Goal: Task Accomplishment & Management: Manage account settings

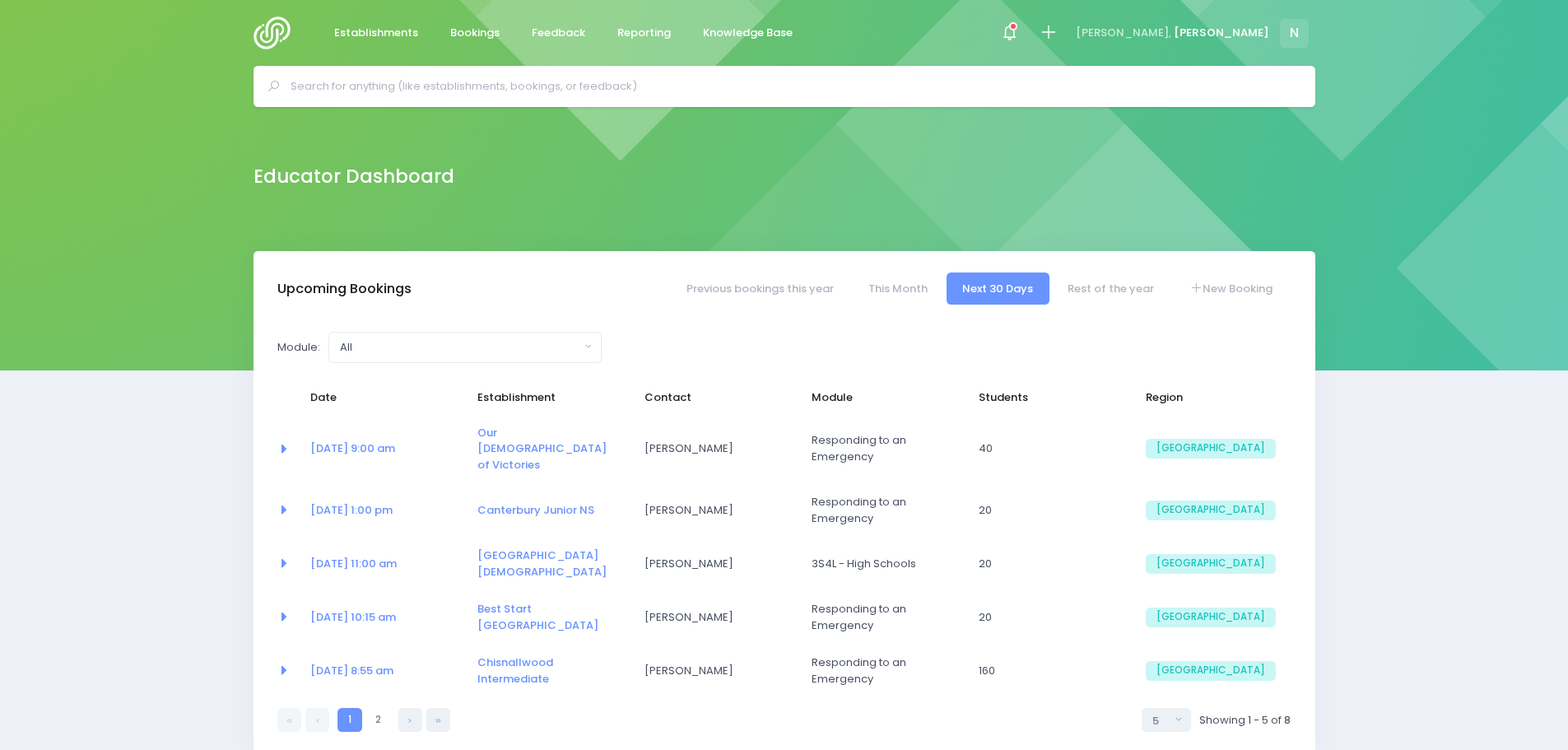
select select "5"
drag, startPoint x: 1116, startPoint y: 290, endPoint x: 1057, endPoint y: 325, distance: 68.6
click at [1116, 289] on link "Rest of the year" at bounding box center [1111, 289] width 119 height 32
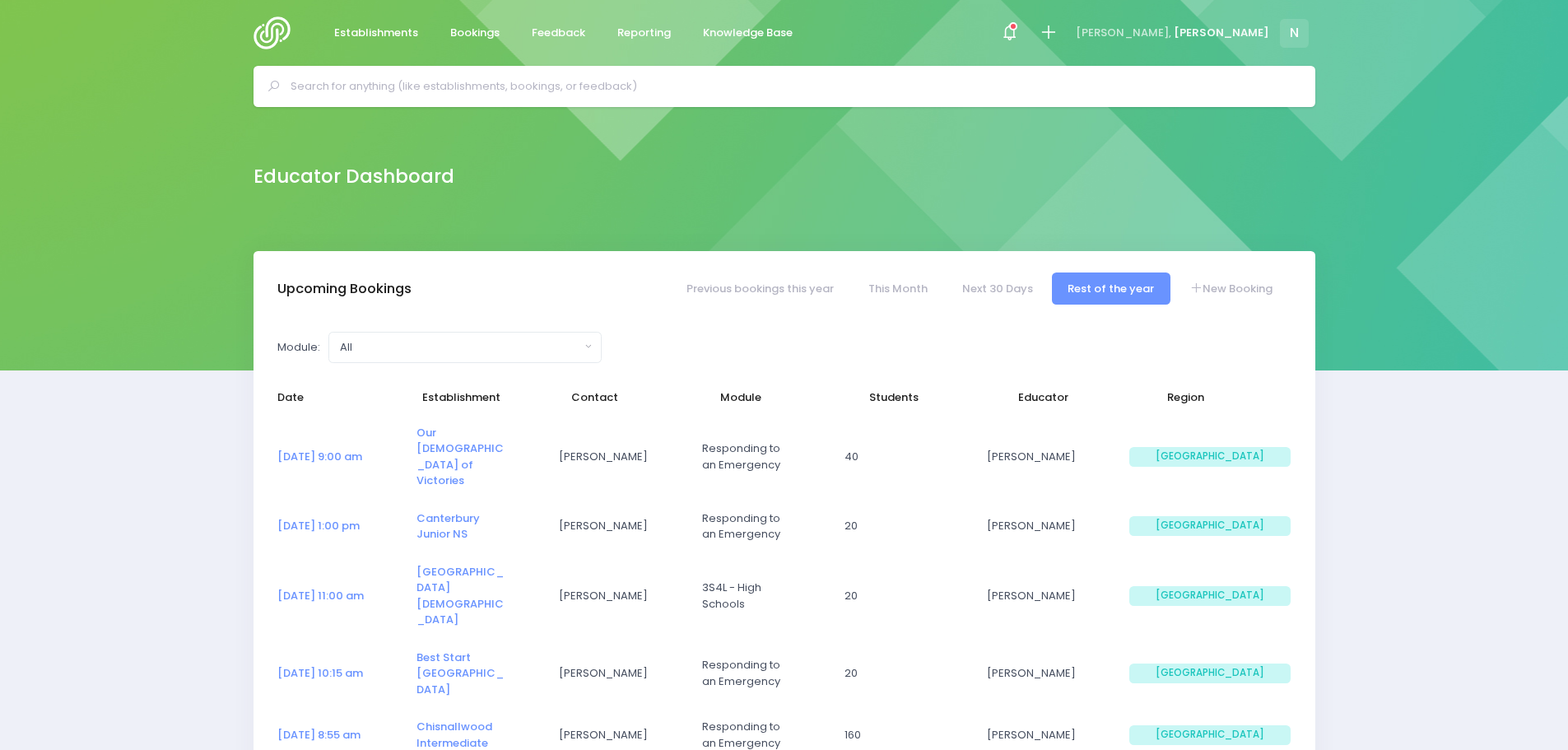
select select "5"
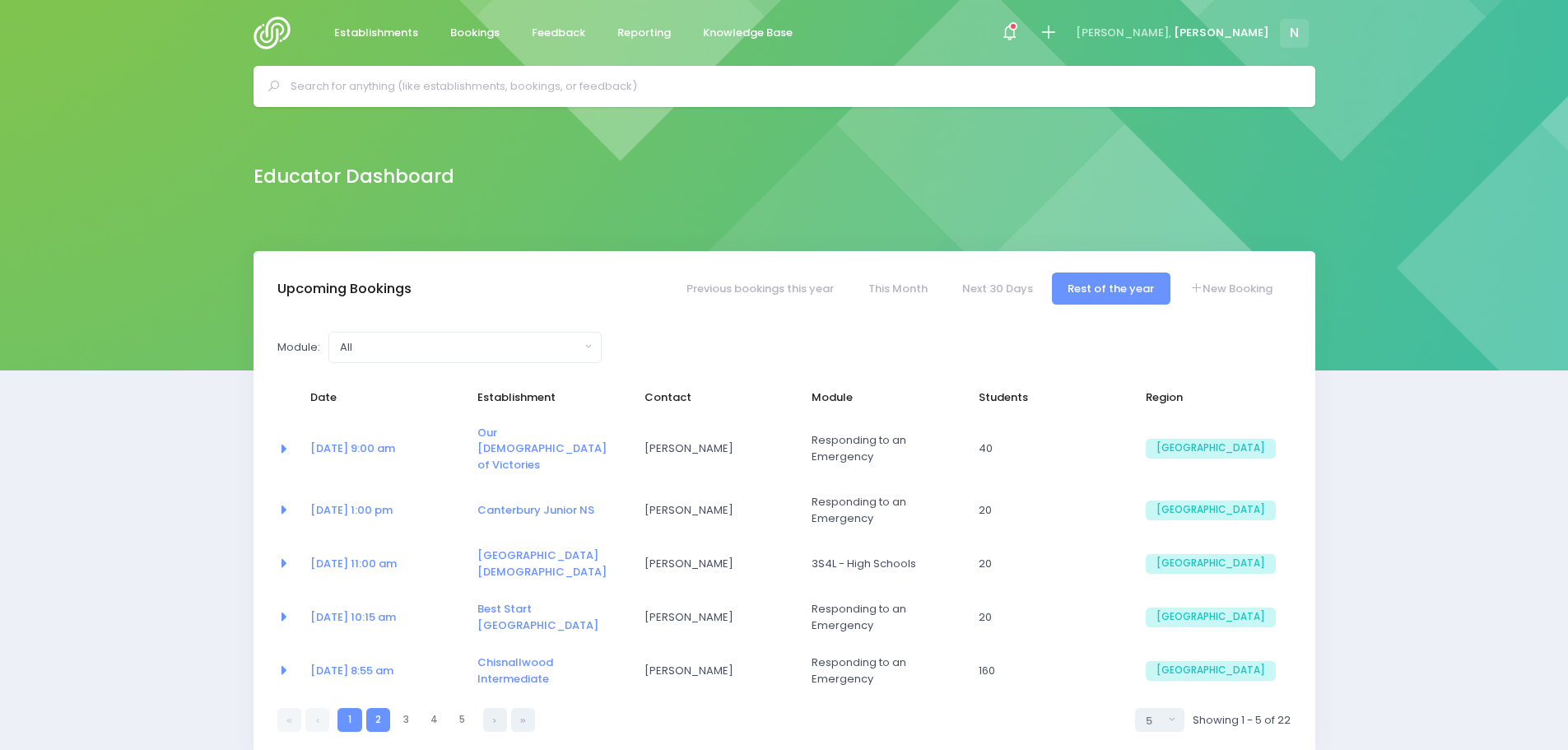
click at [378, 708] on link "2" at bounding box center [378, 720] width 24 height 24
select select "5"
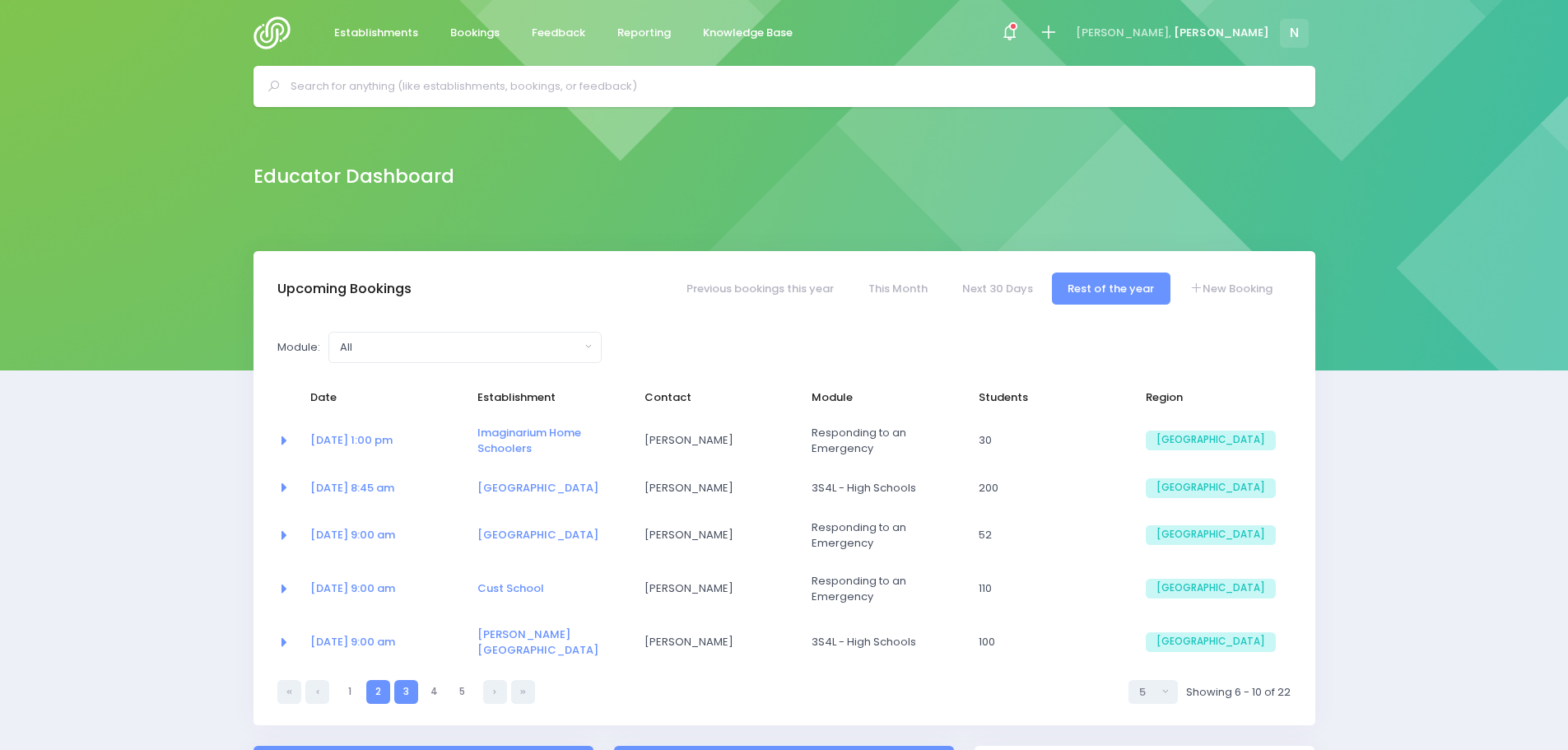
click at [405, 683] on link "3" at bounding box center [406, 692] width 24 height 24
select select "5"
click at [329, 88] on input "text" at bounding box center [791, 86] width 1001 height 25
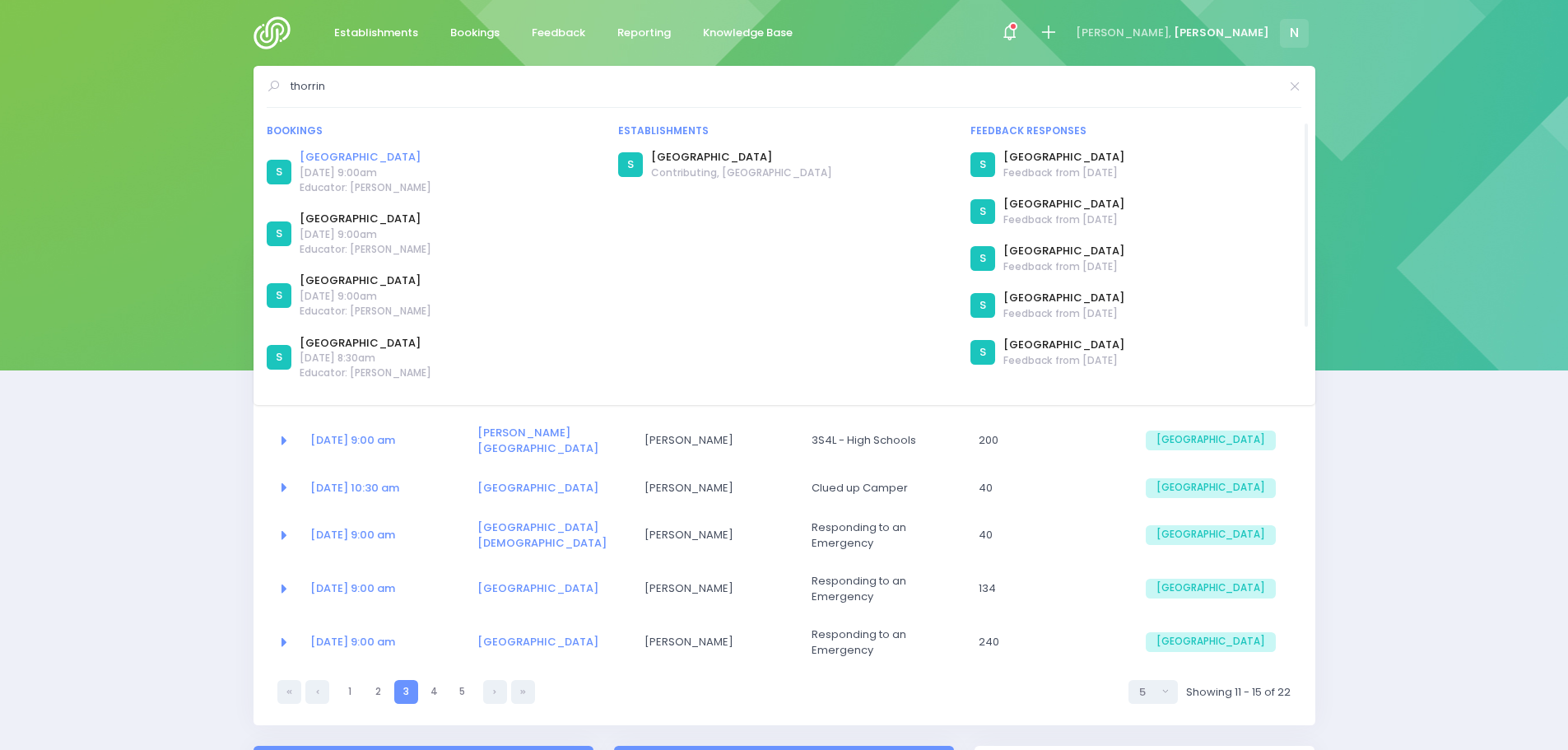
type input "thorrin"
click at [328, 159] on link "Thorrington School" at bounding box center [365, 157] width 131 height 16
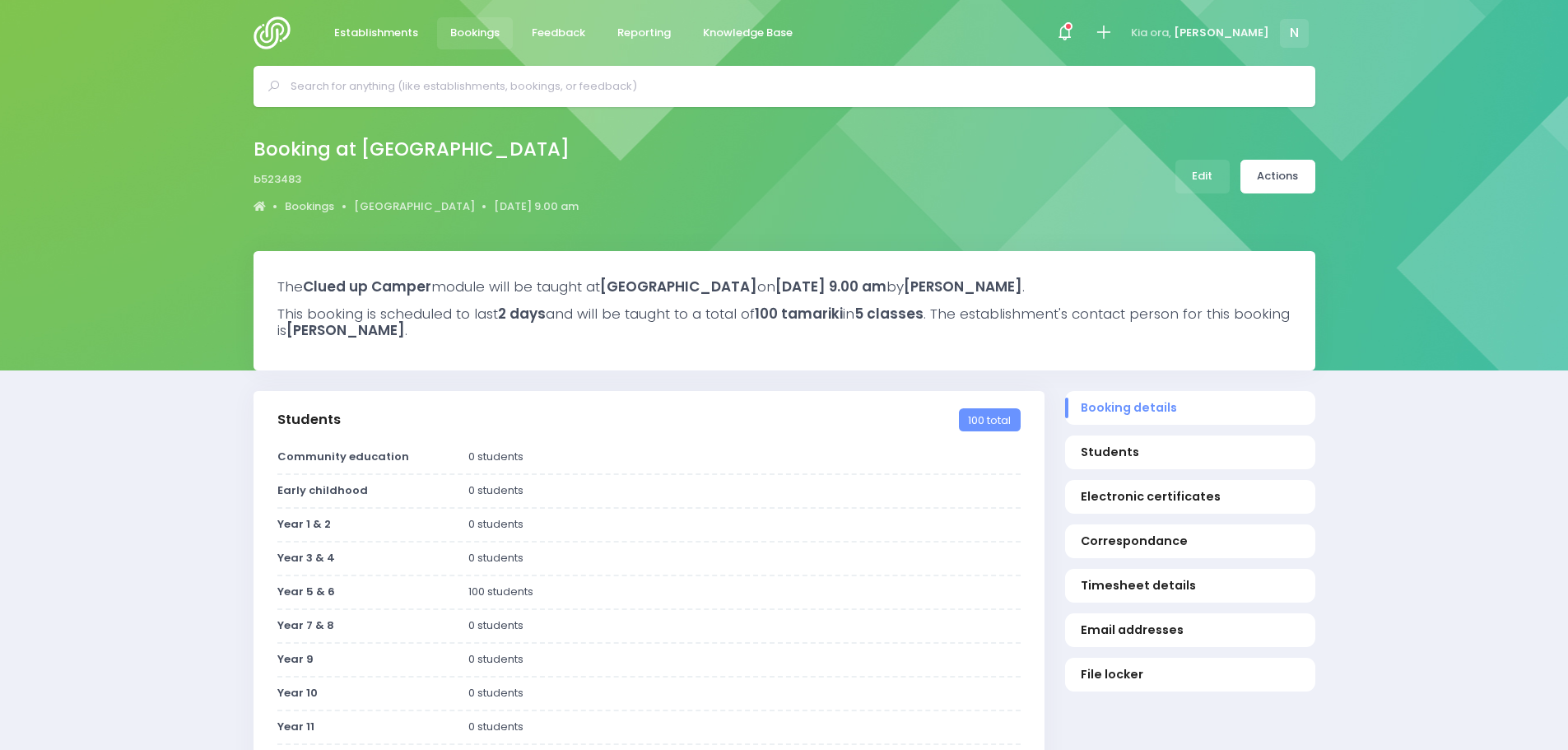
select select "5"
click at [1208, 173] on link "Edit" at bounding box center [1202, 176] width 54 height 34
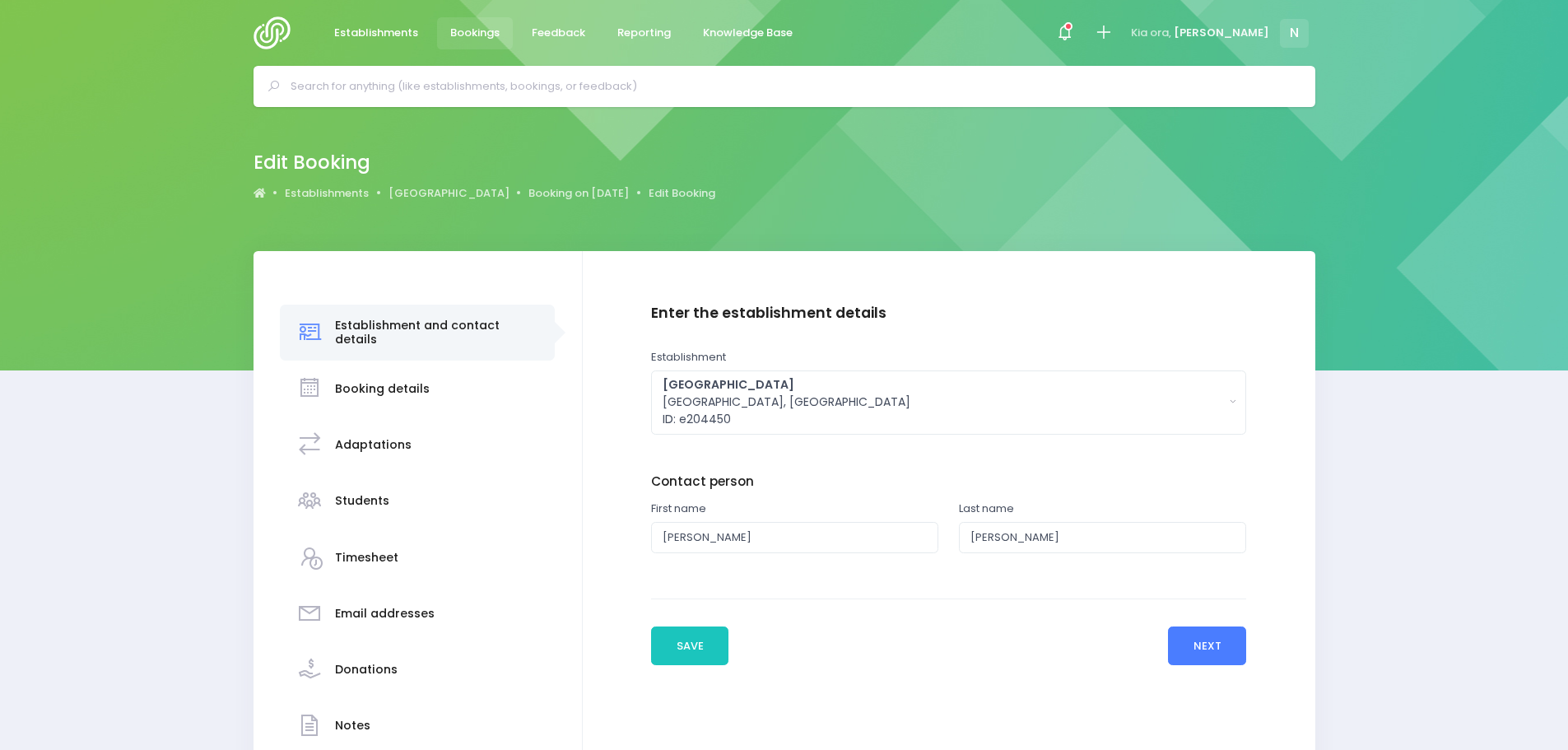
click at [1181, 646] on button "Next" at bounding box center [1207, 646] width 78 height 40
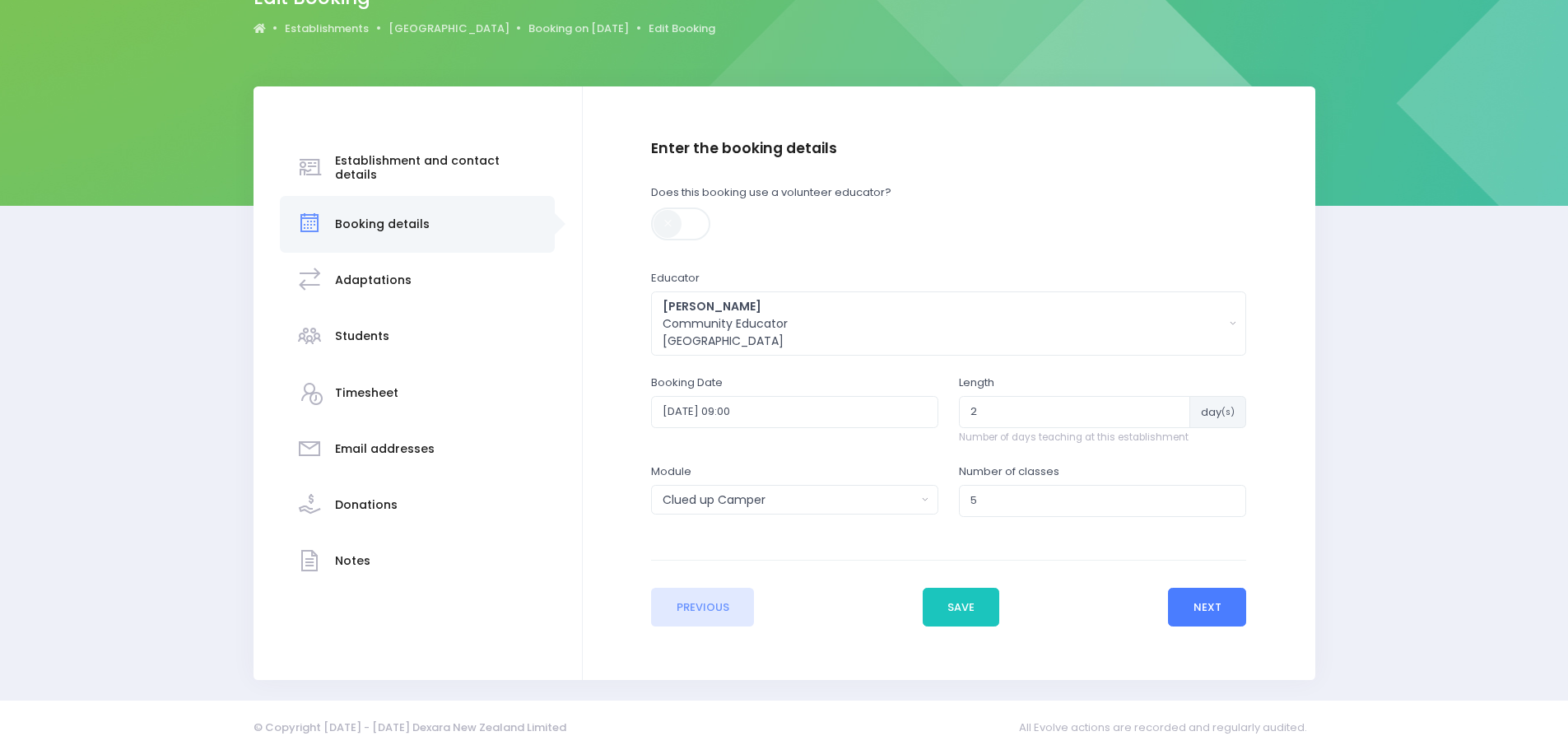
click at [1206, 611] on button "Next" at bounding box center [1207, 608] width 78 height 40
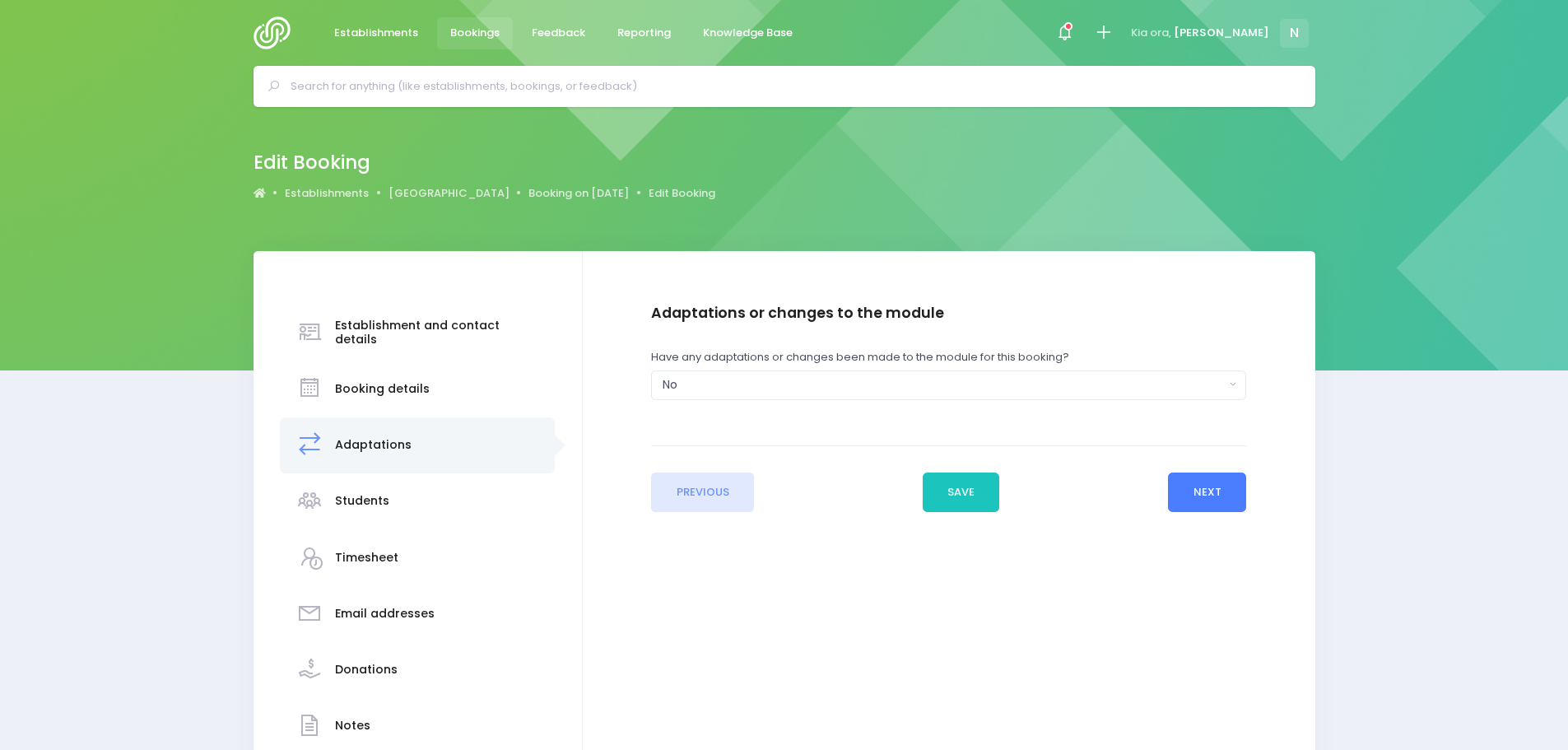
click at [1185, 502] on button "Next" at bounding box center [1207, 492] width 78 height 40
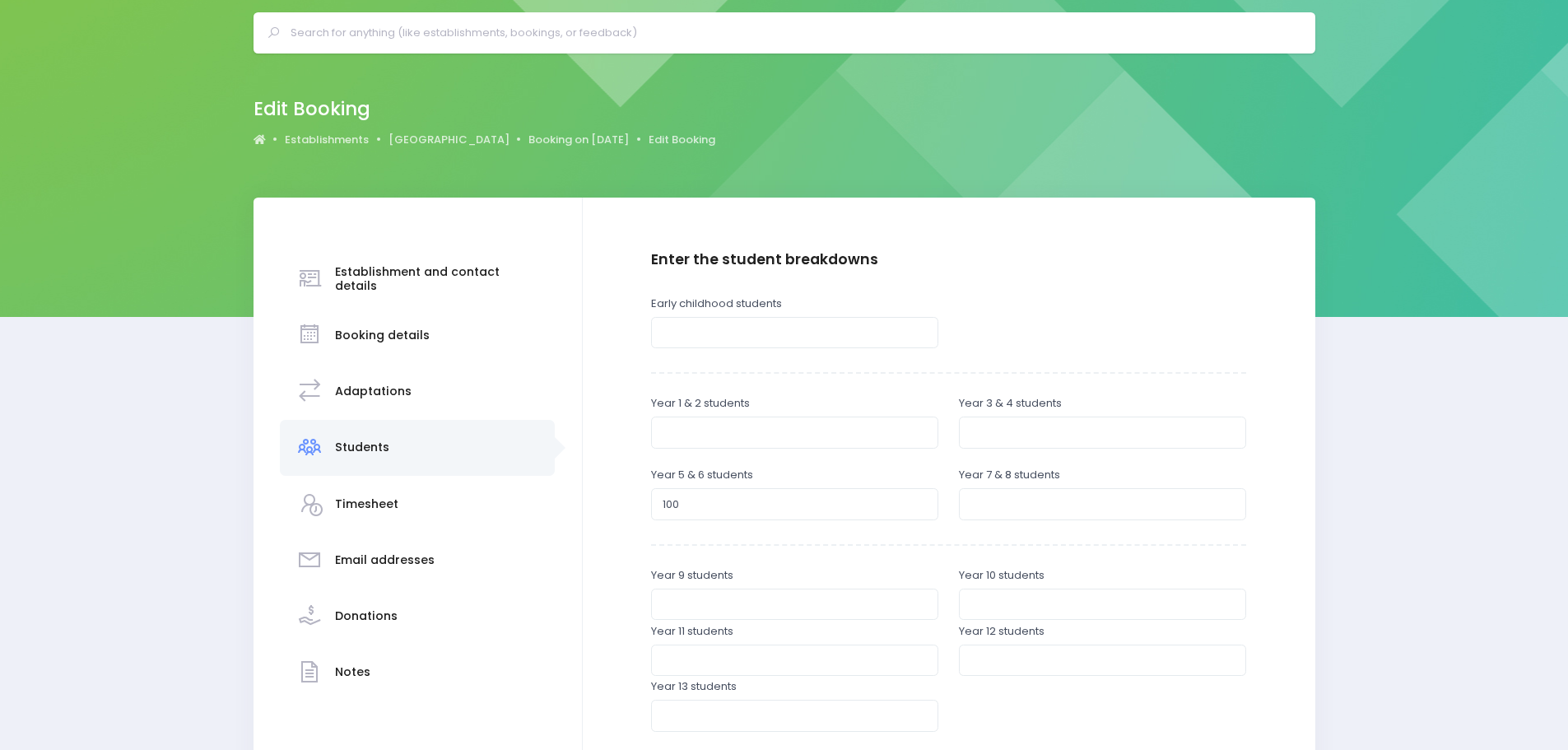
scroll to position [82, 0]
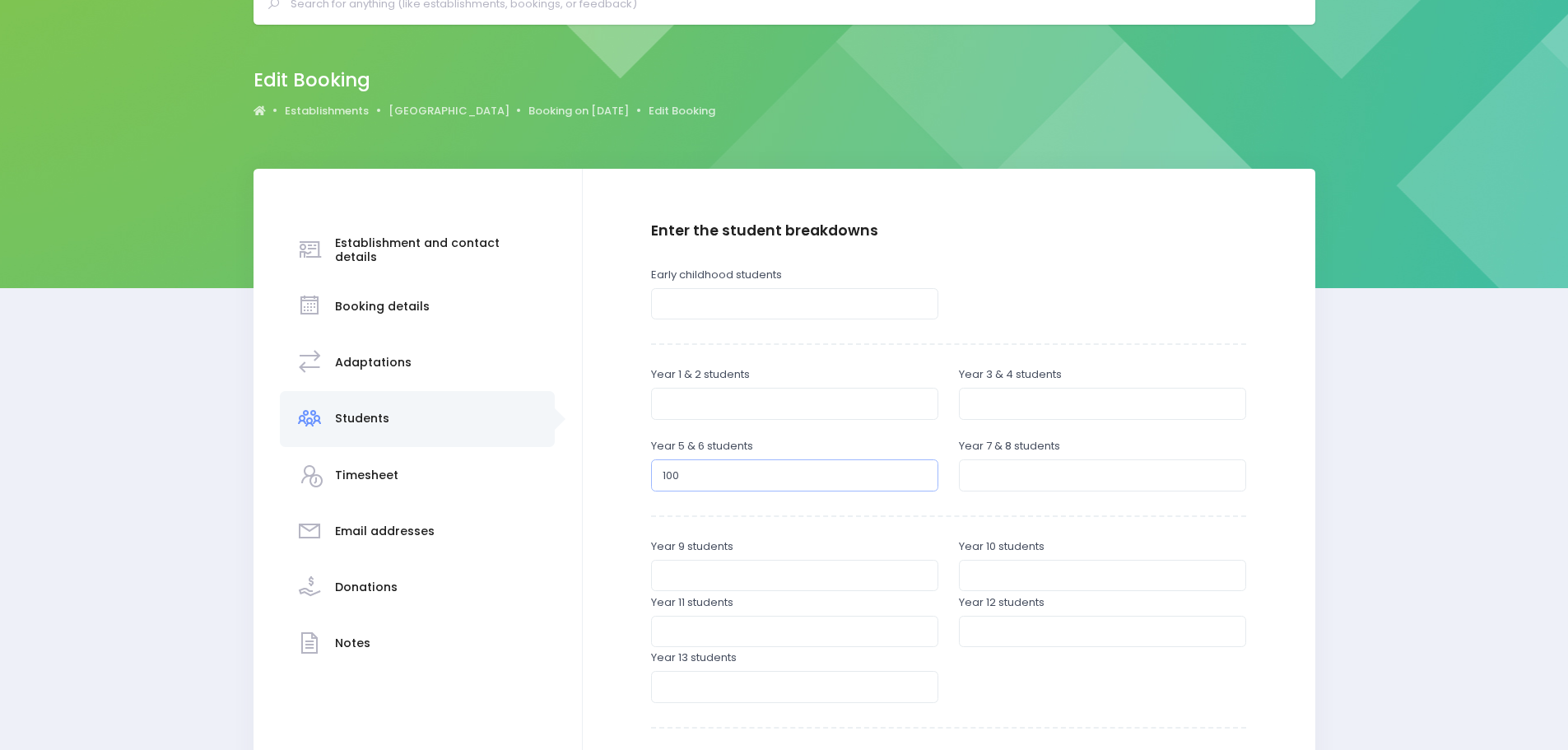
drag, startPoint x: 696, startPoint y: 479, endPoint x: 661, endPoint y: 483, distance: 35.2
click at [662, 482] on input "100" at bounding box center [794, 475] width 287 height 31
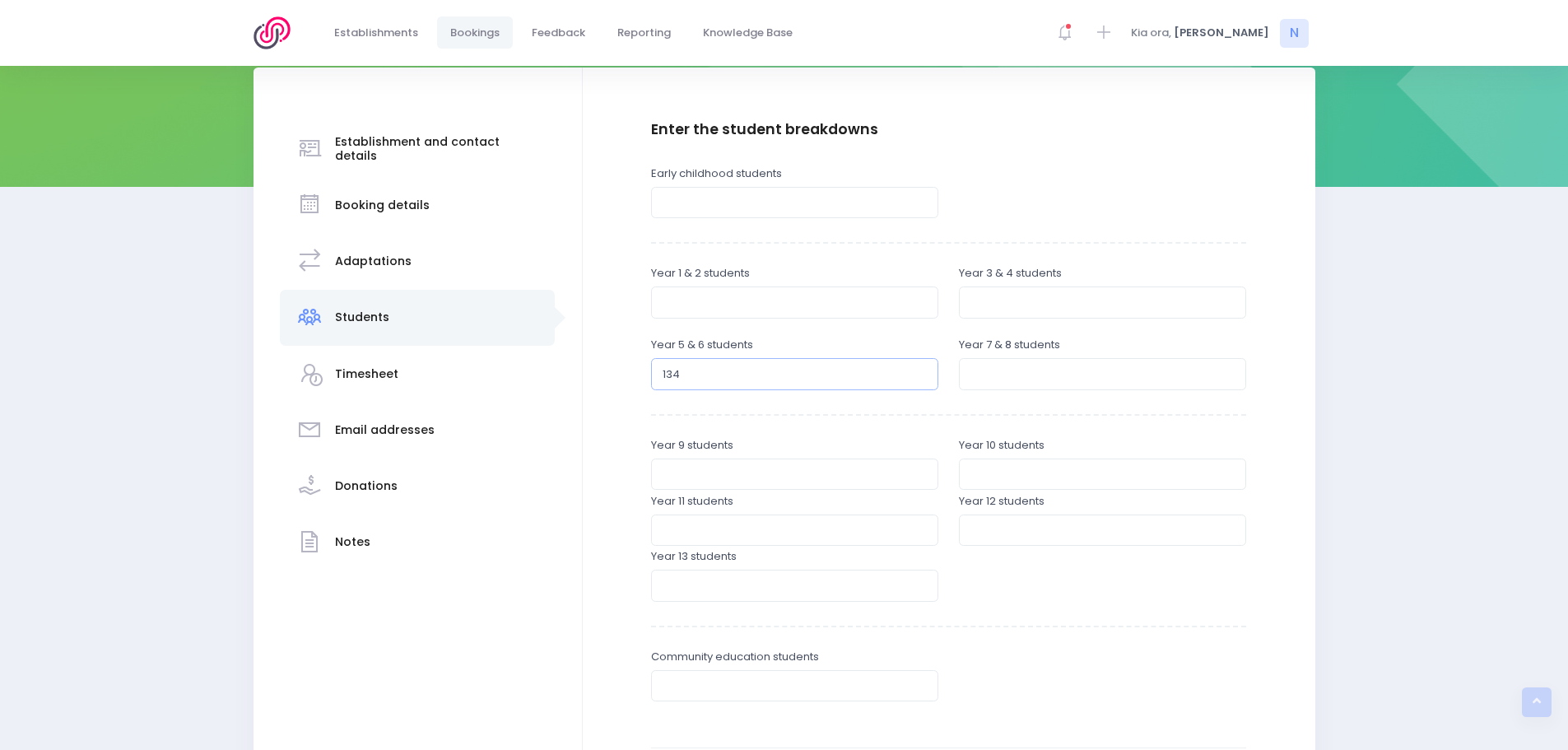
scroll to position [330, 0]
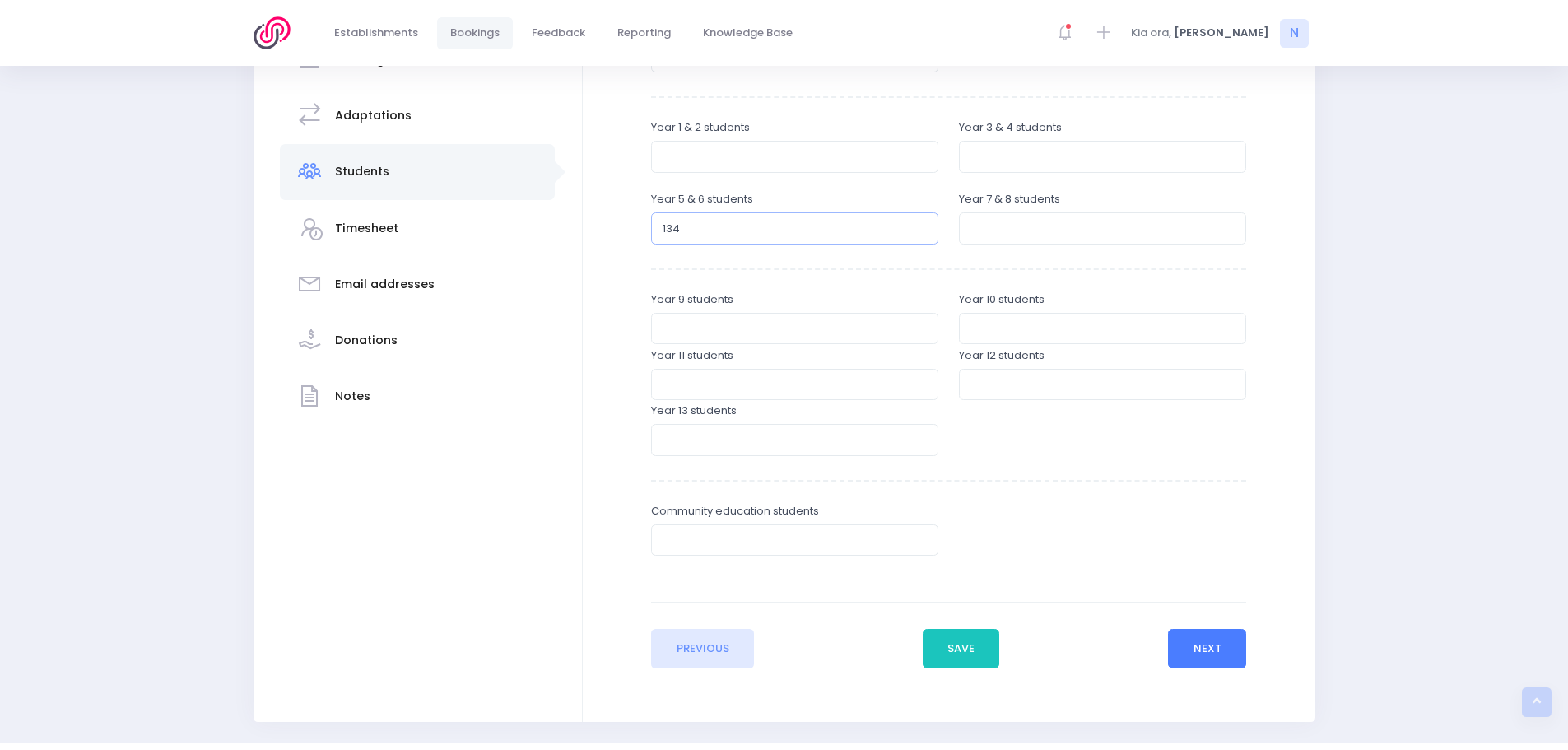
type input "134"
click at [1187, 647] on button "Next" at bounding box center [1207, 648] width 78 height 40
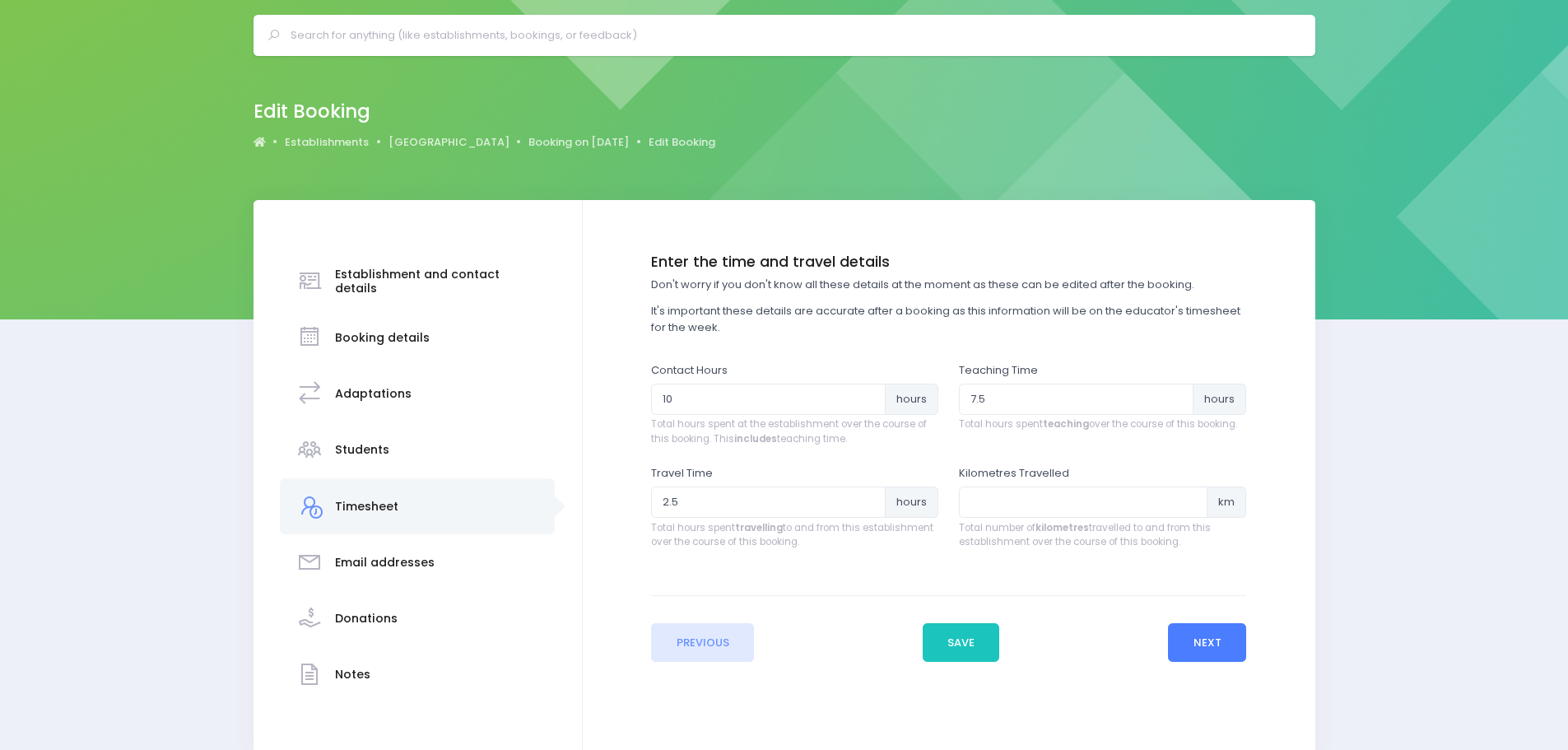
scroll to position [0, 0]
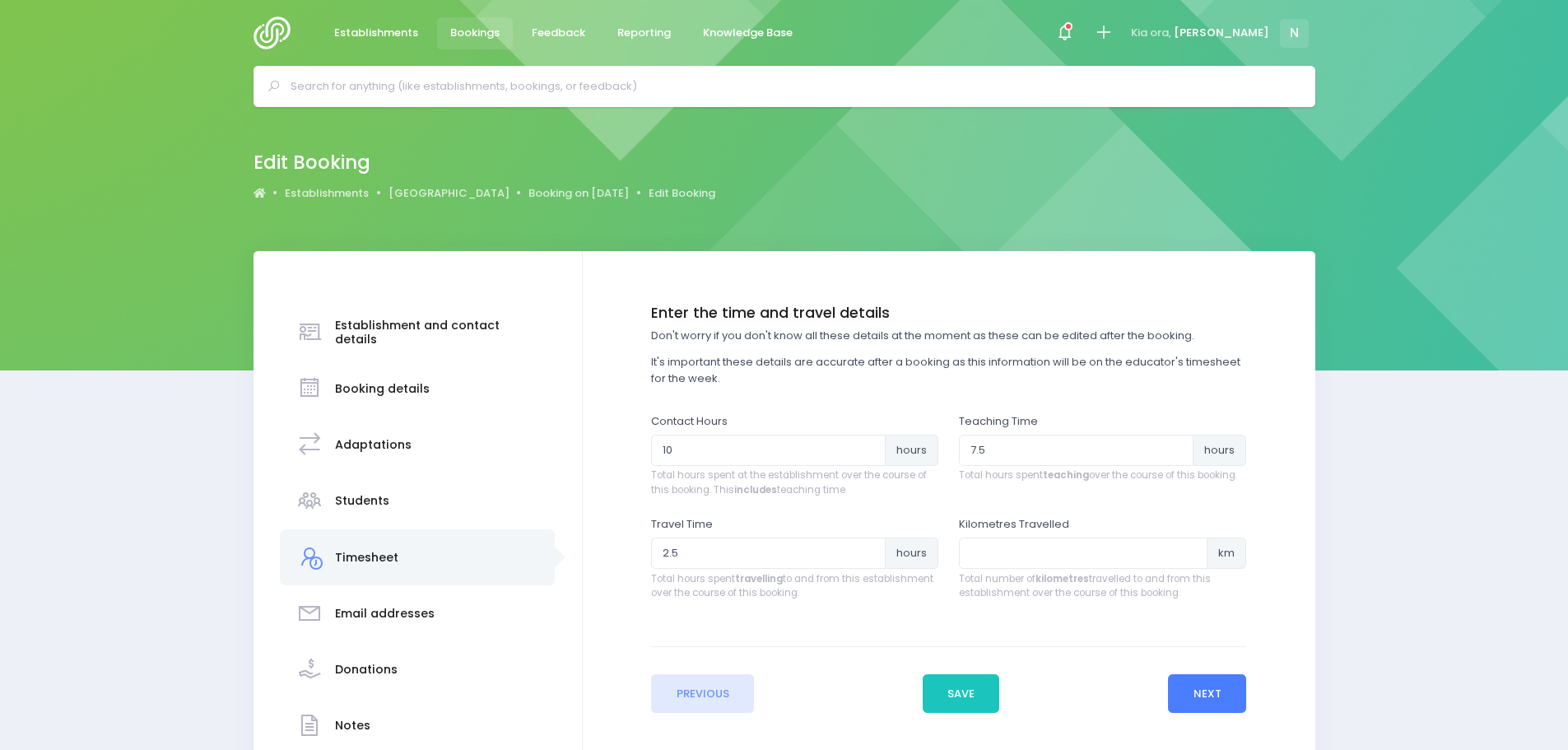
click at [1184, 686] on button "Next" at bounding box center [1207, 694] width 78 height 40
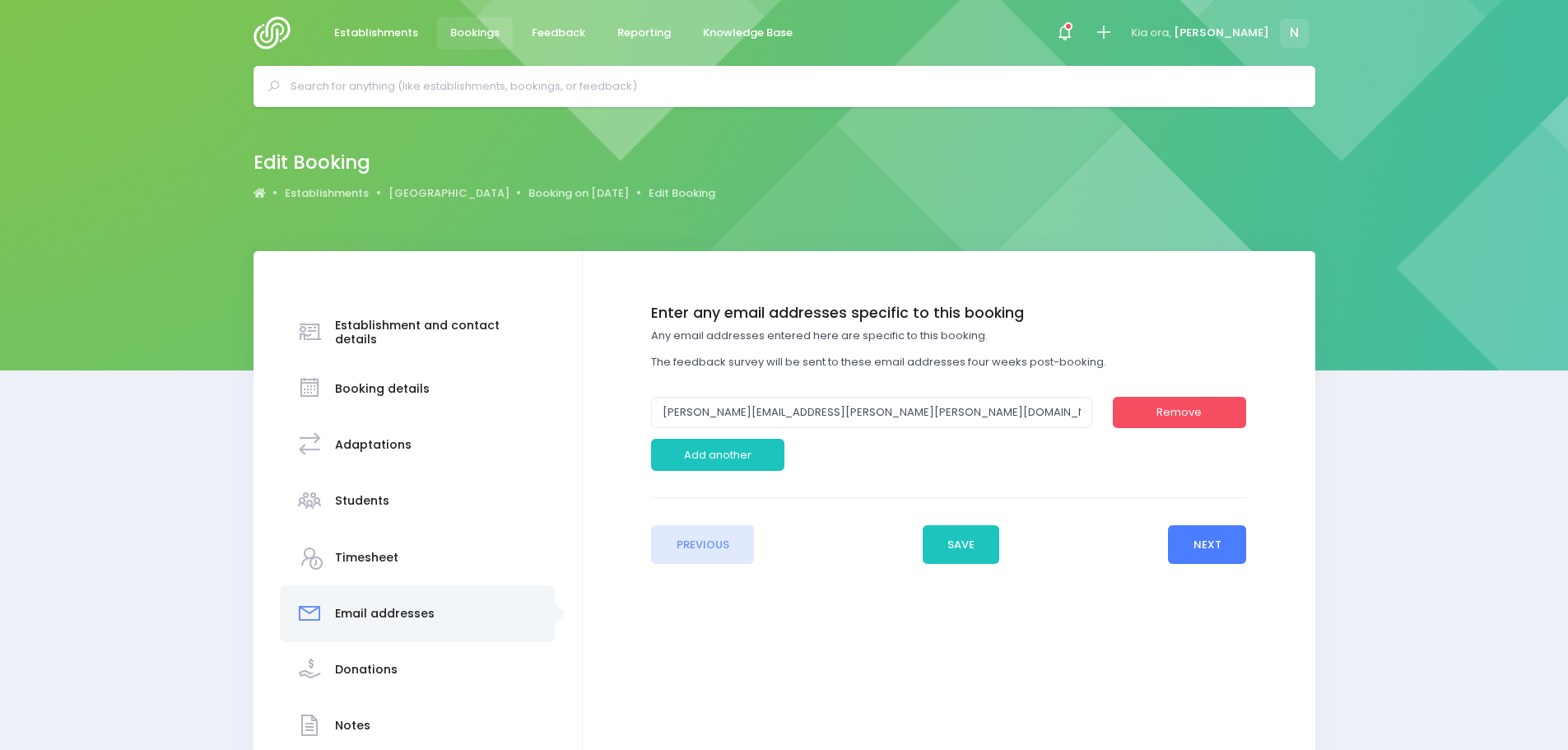
click at [1206, 547] on button "Next" at bounding box center [1207, 545] width 78 height 40
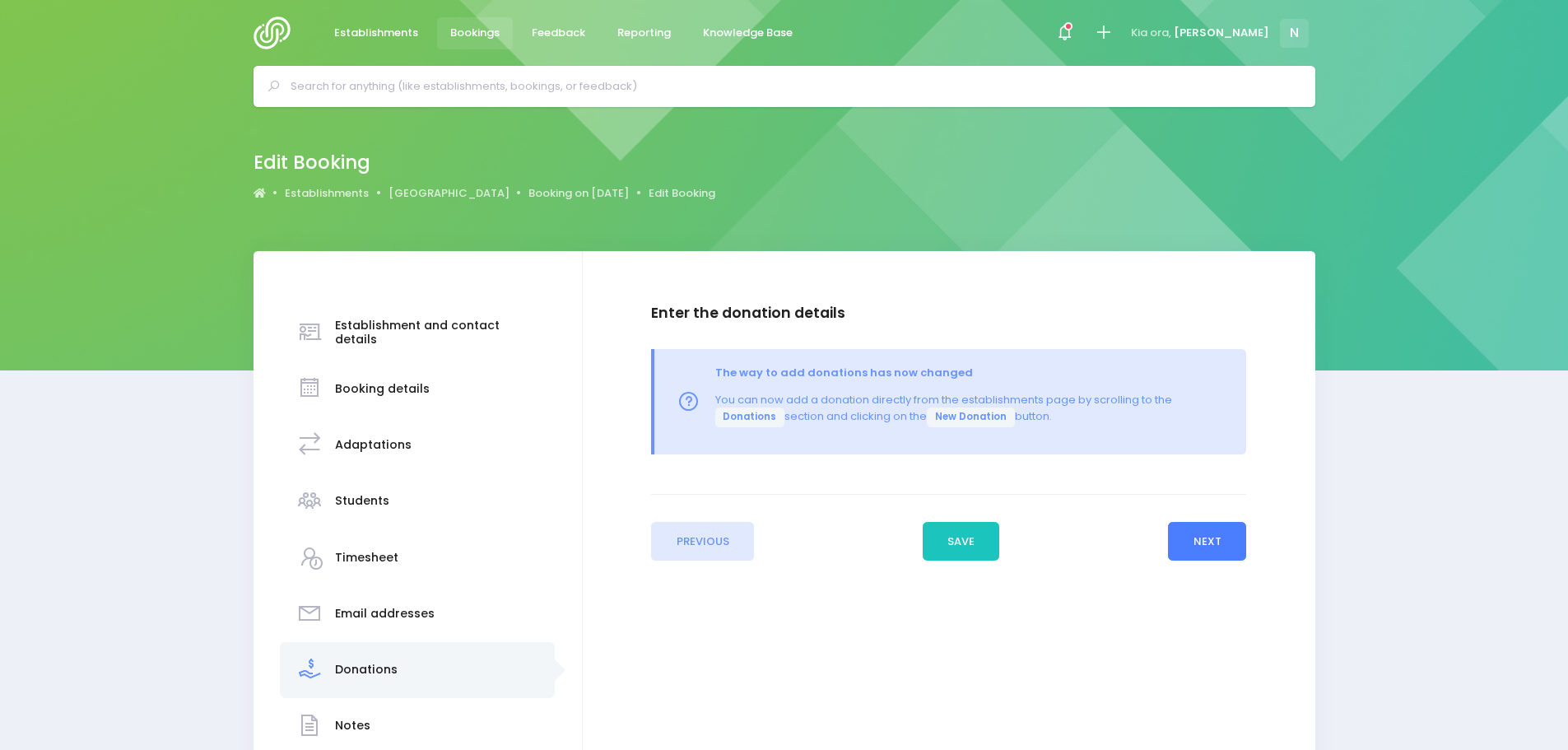
click at [1185, 541] on button "Next" at bounding box center [1207, 542] width 78 height 40
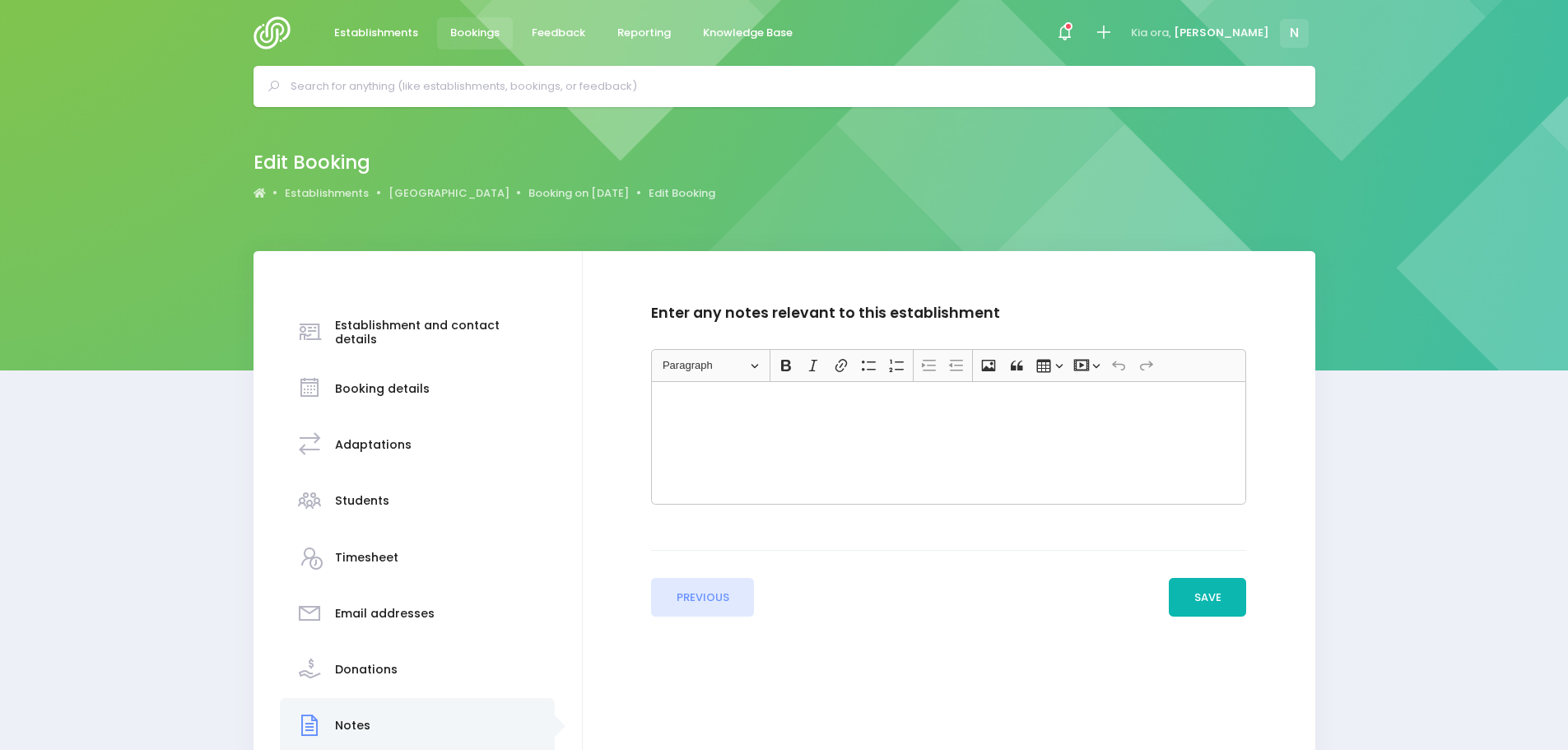
click at [1200, 613] on button "Save" at bounding box center [1207, 597] width 77 height 40
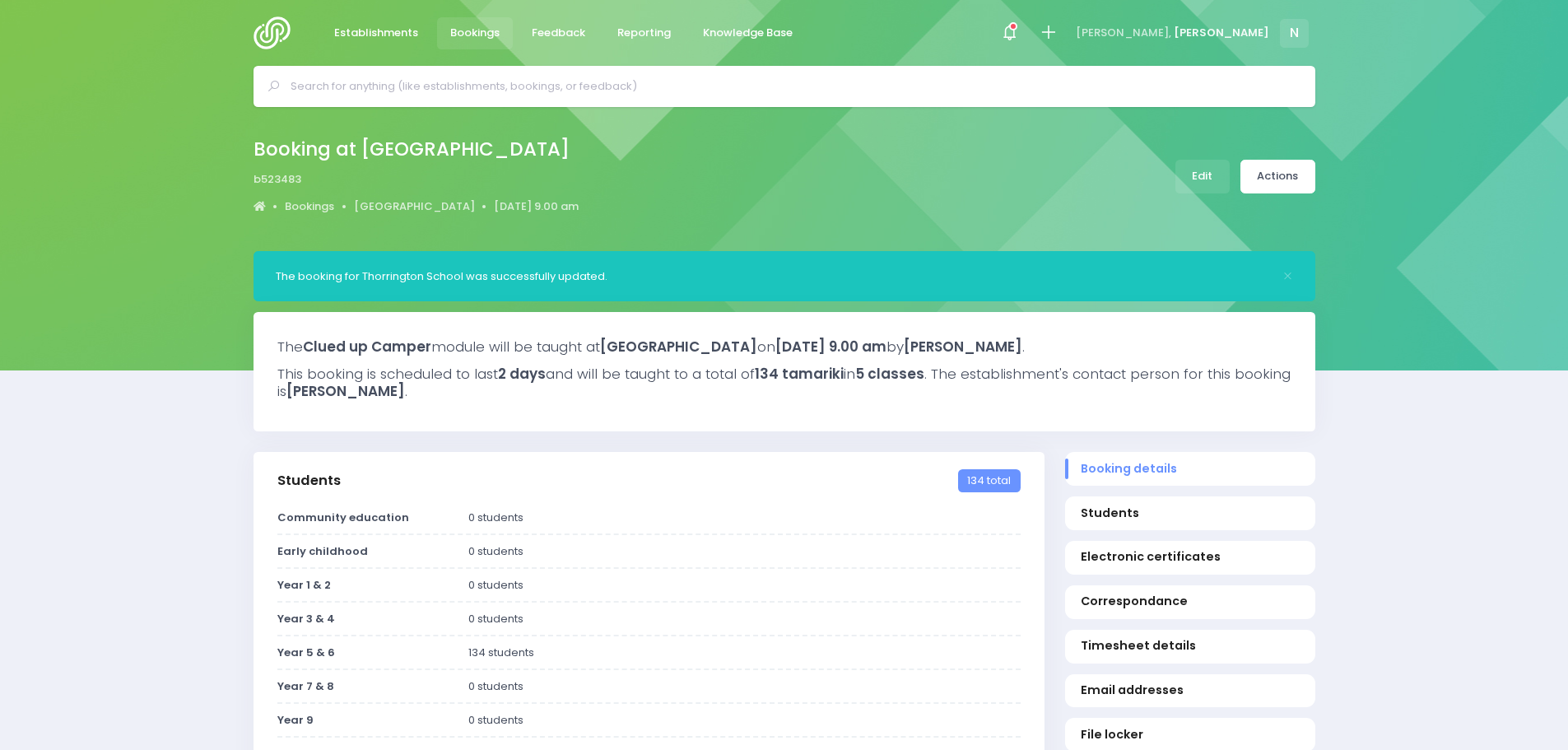
select select "5"
click at [330, 83] on input "text" at bounding box center [791, 86] width 1001 height 25
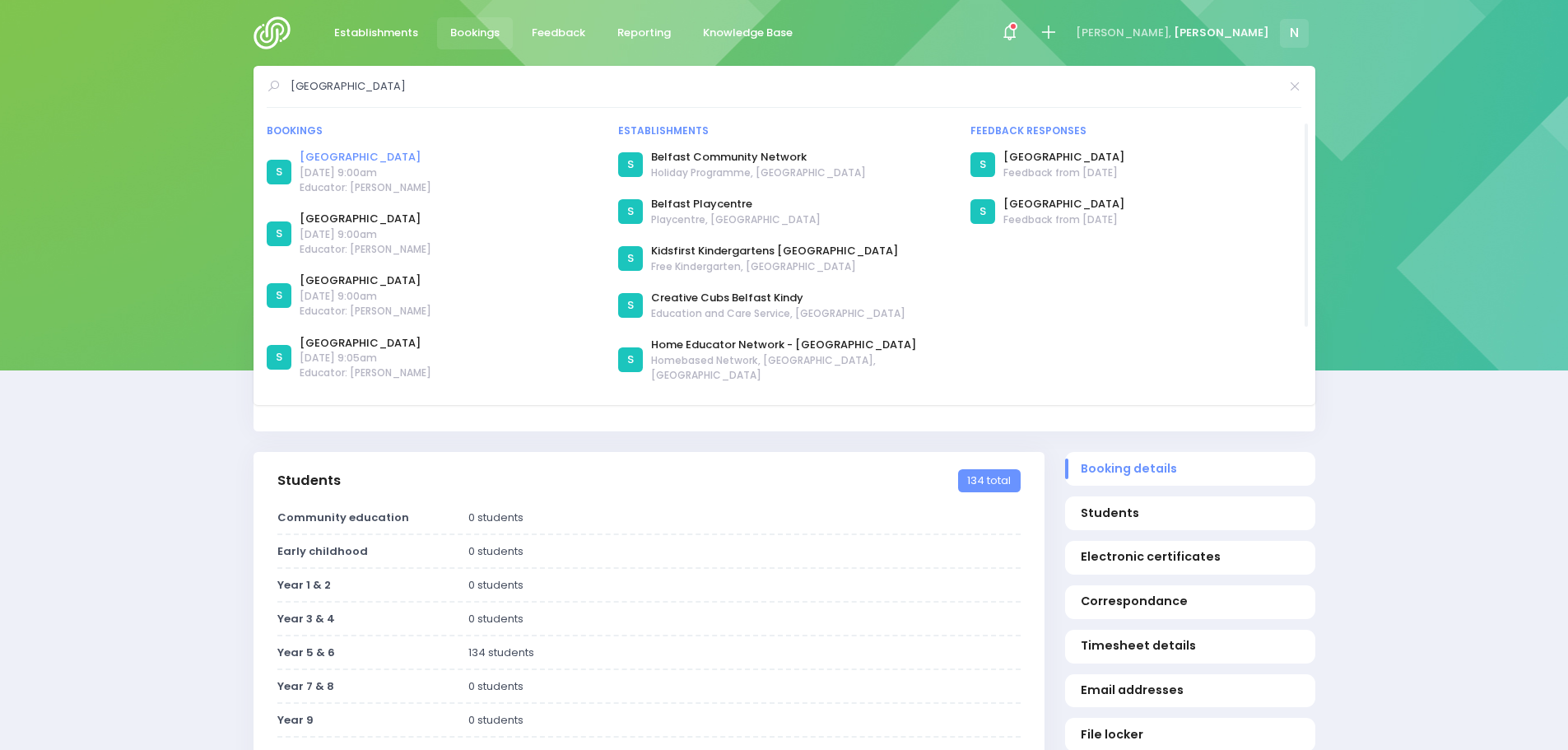
type input "belfast"
click at [317, 157] on link "[GEOGRAPHIC_DATA]" at bounding box center [365, 157] width 131 height 16
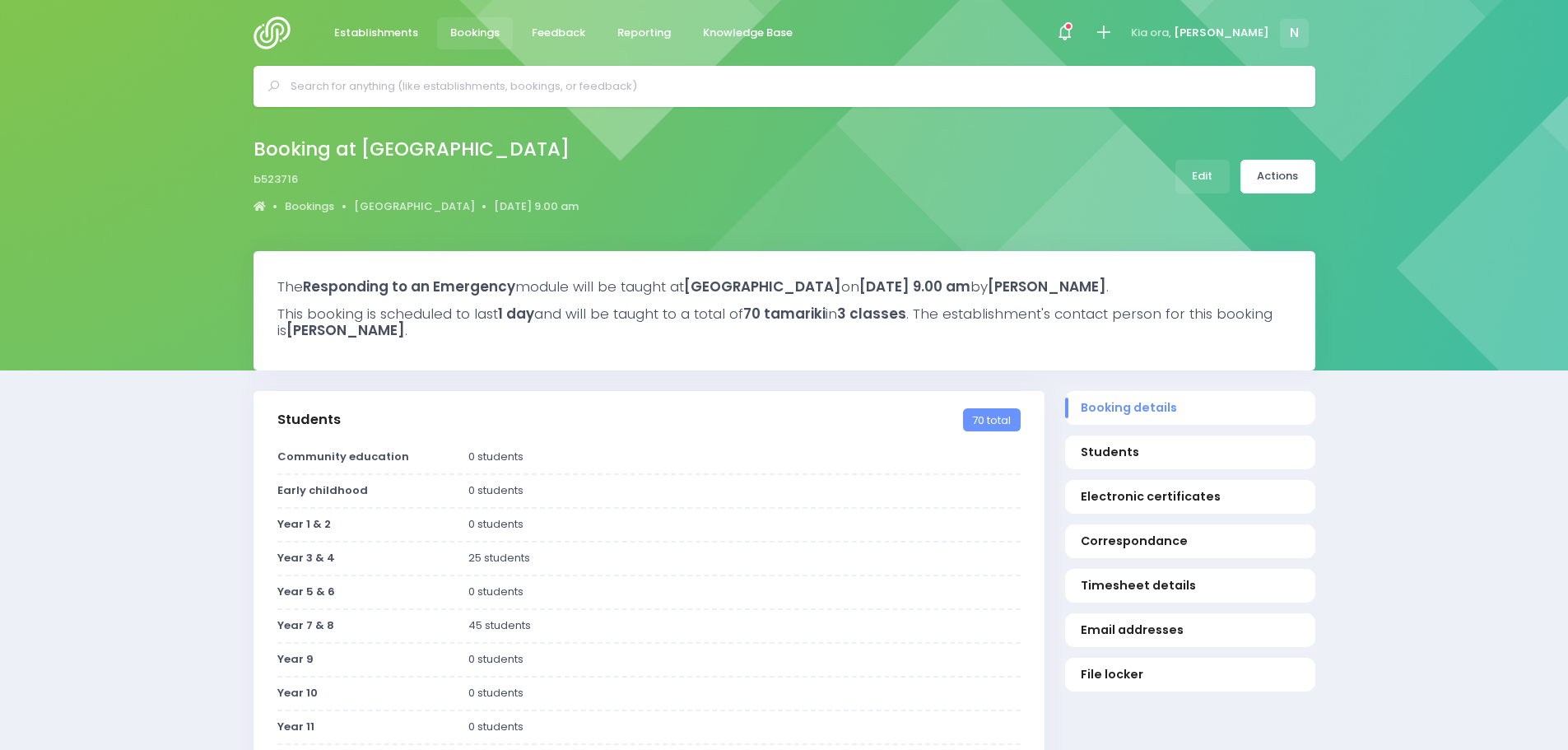
select select "5"
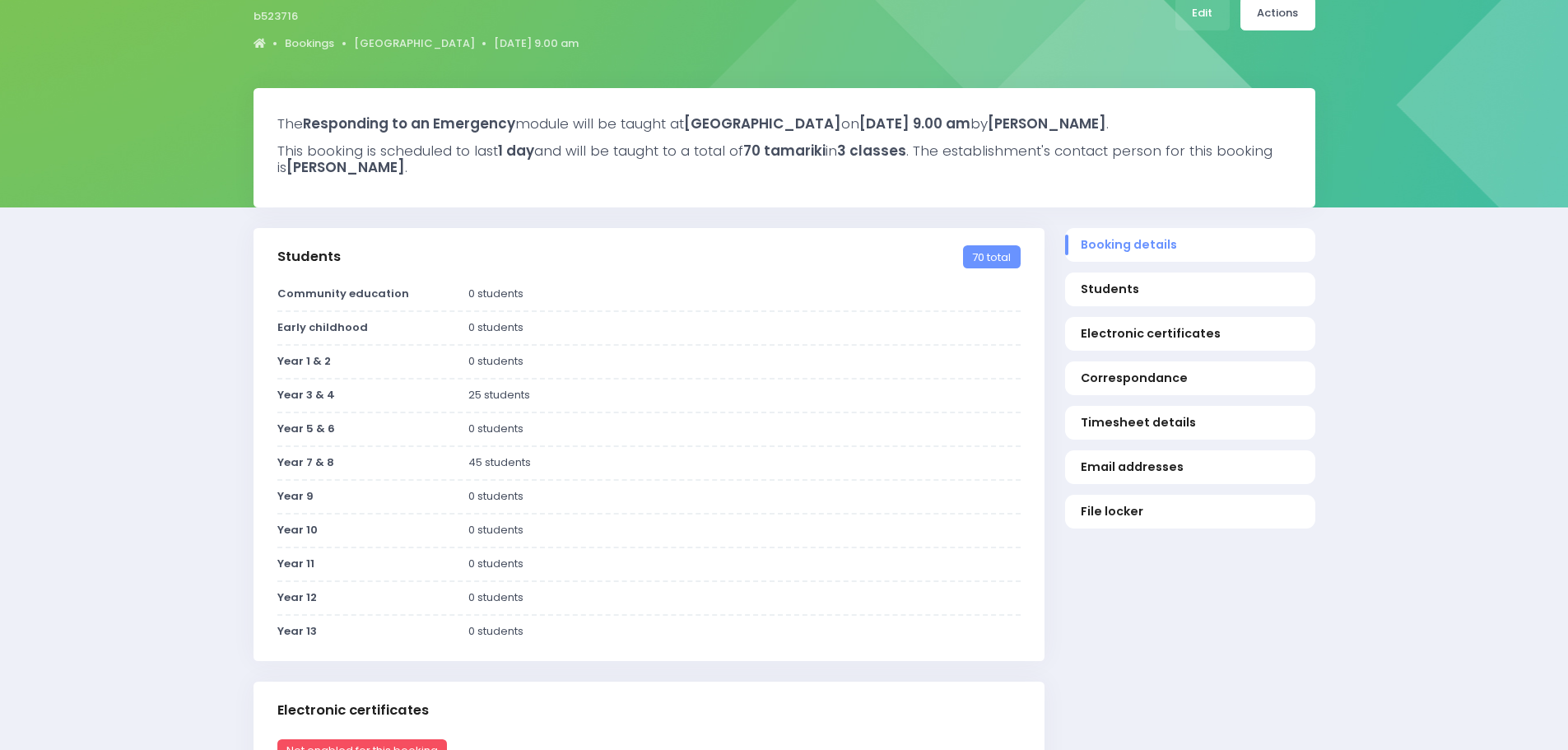
scroll to position [164, 0]
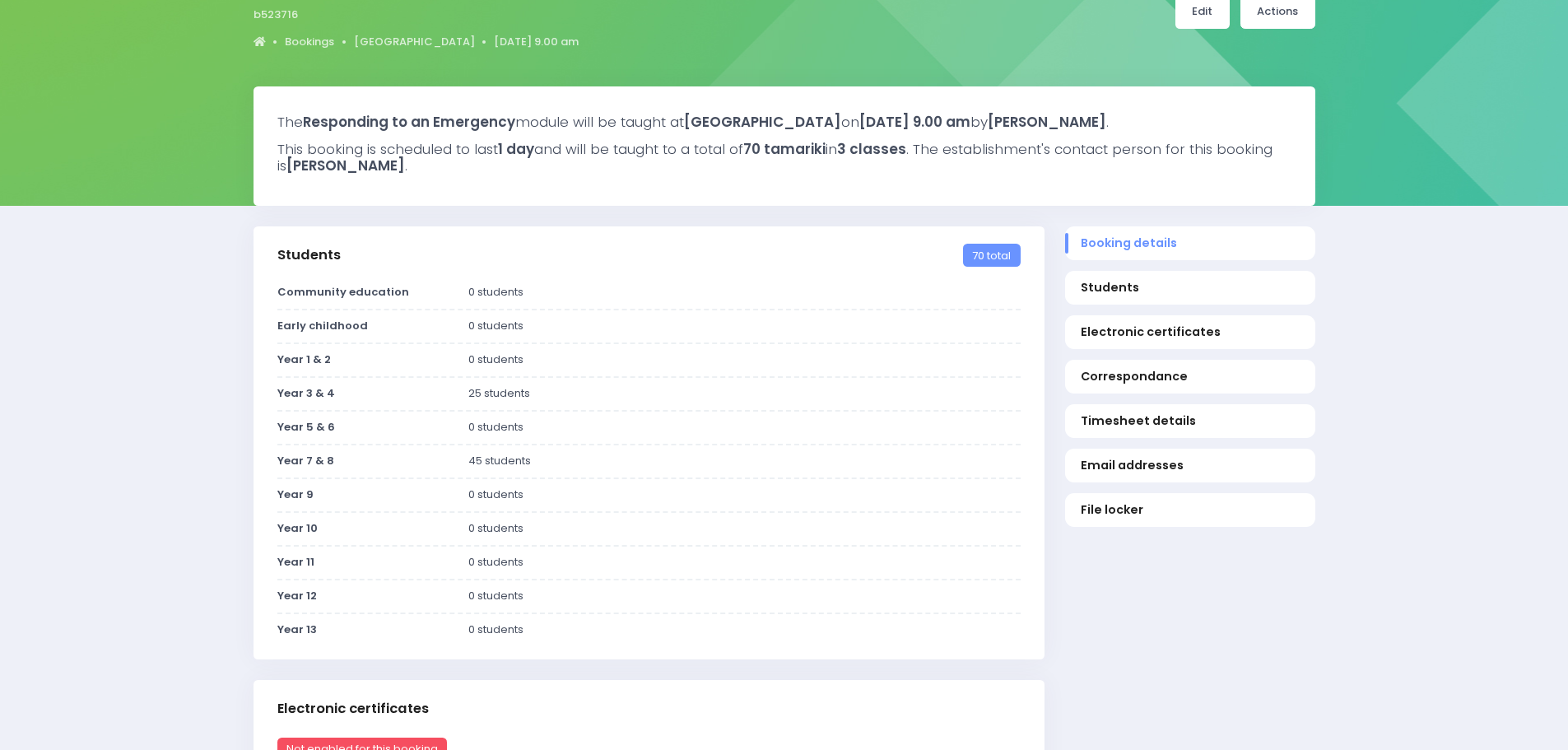
click at [1200, 10] on link "Edit" at bounding box center [1202, 12] width 54 height 34
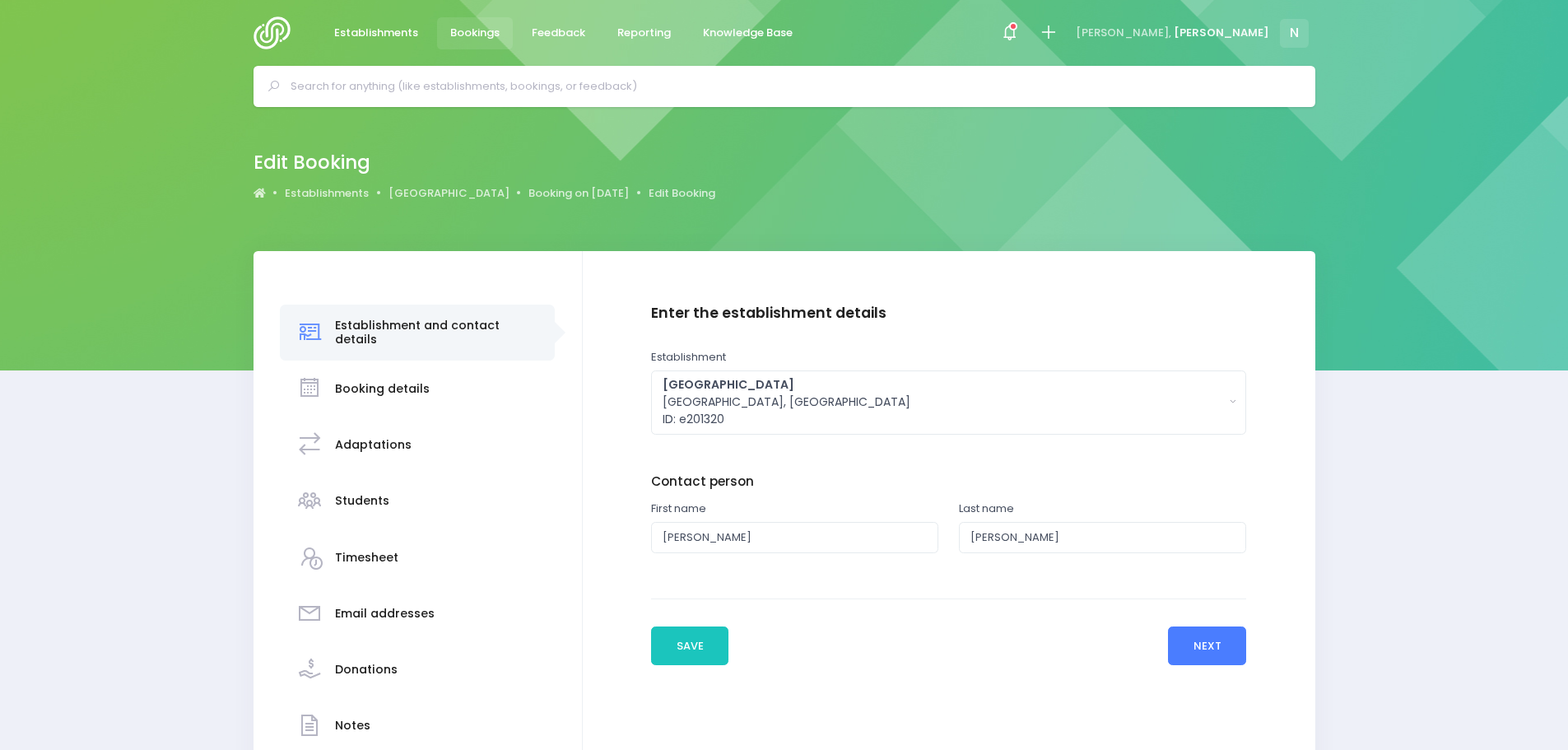
click at [1212, 657] on button "Next" at bounding box center [1207, 646] width 78 height 40
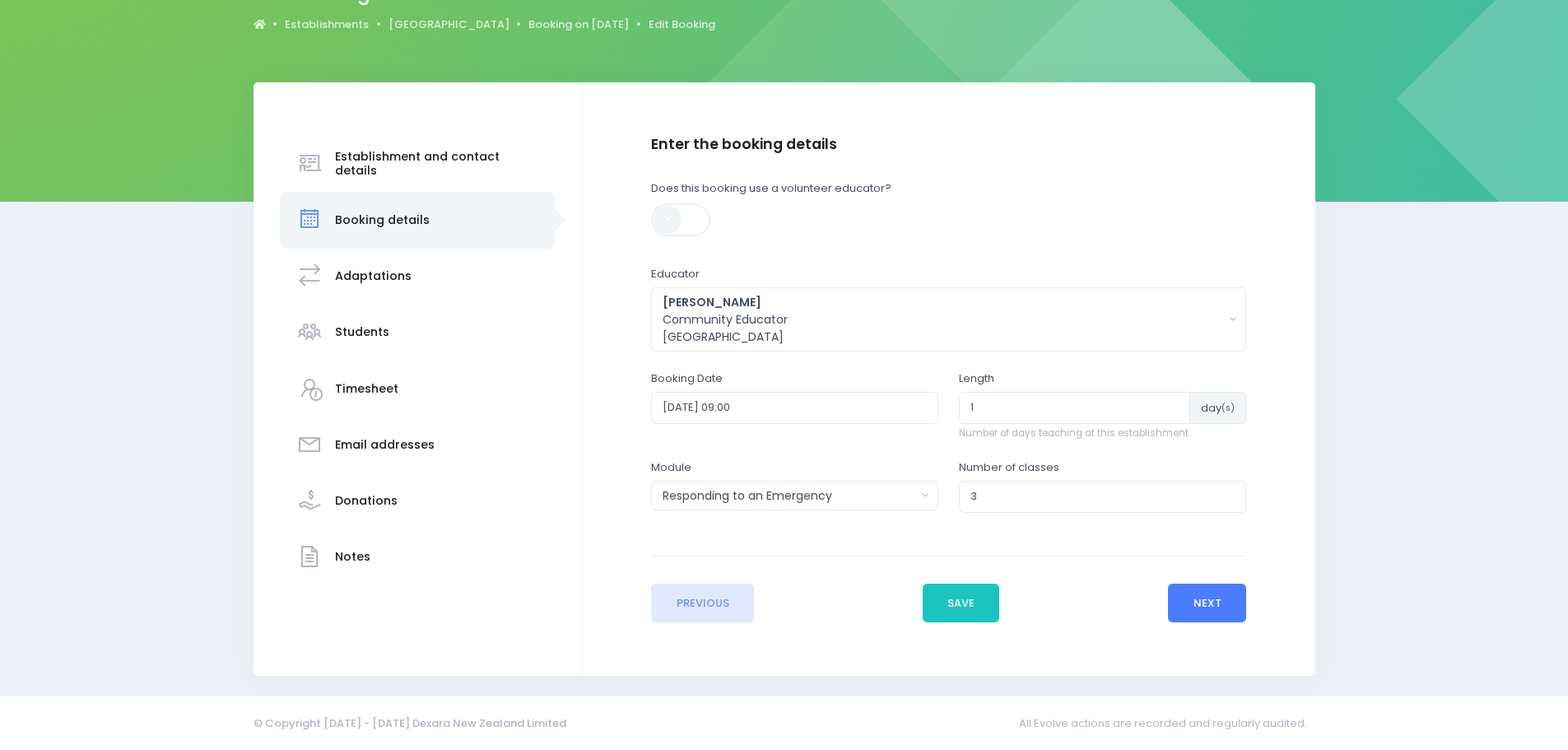
click at [1218, 594] on button "Next" at bounding box center [1207, 603] width 78 height 40
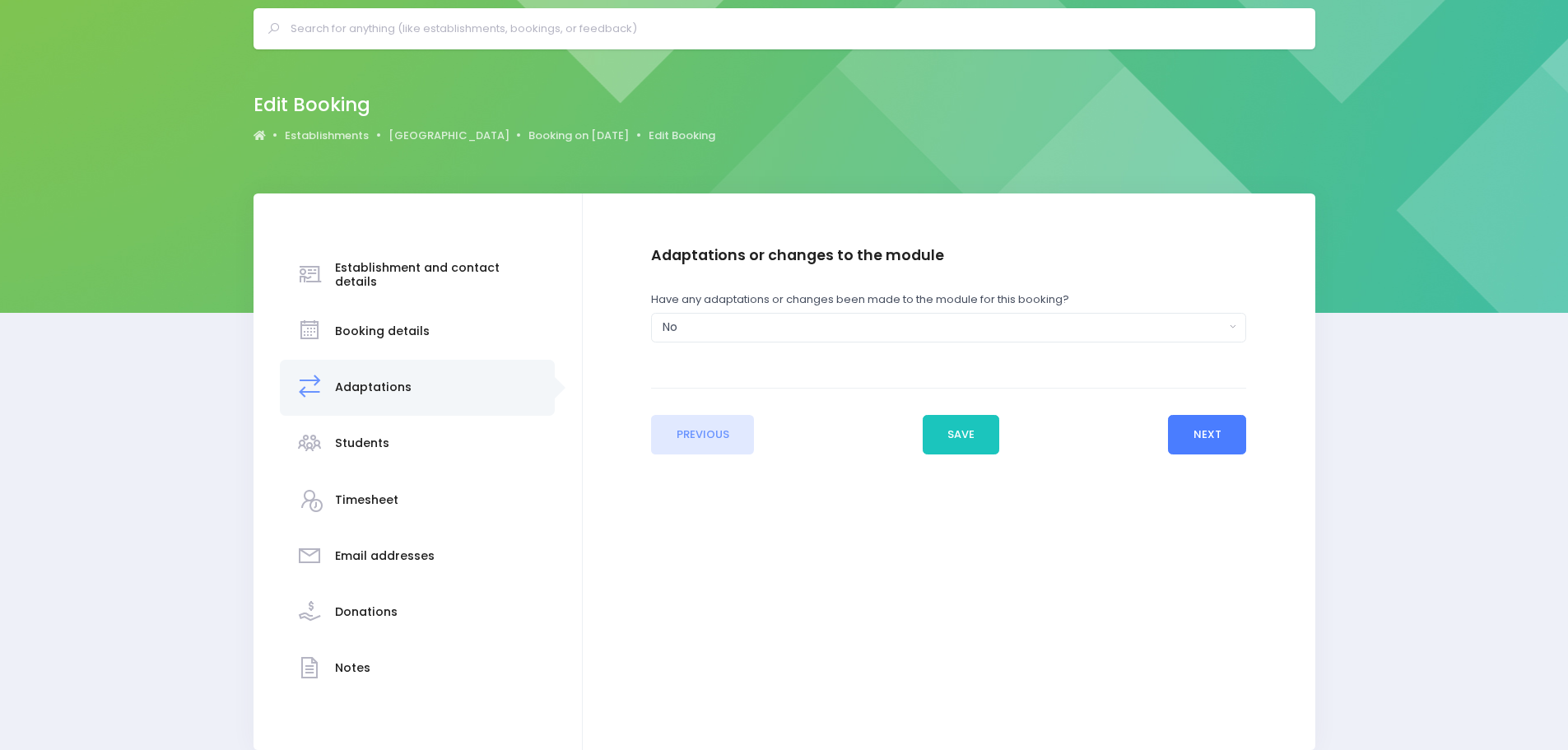
scroll to position [131, 0]
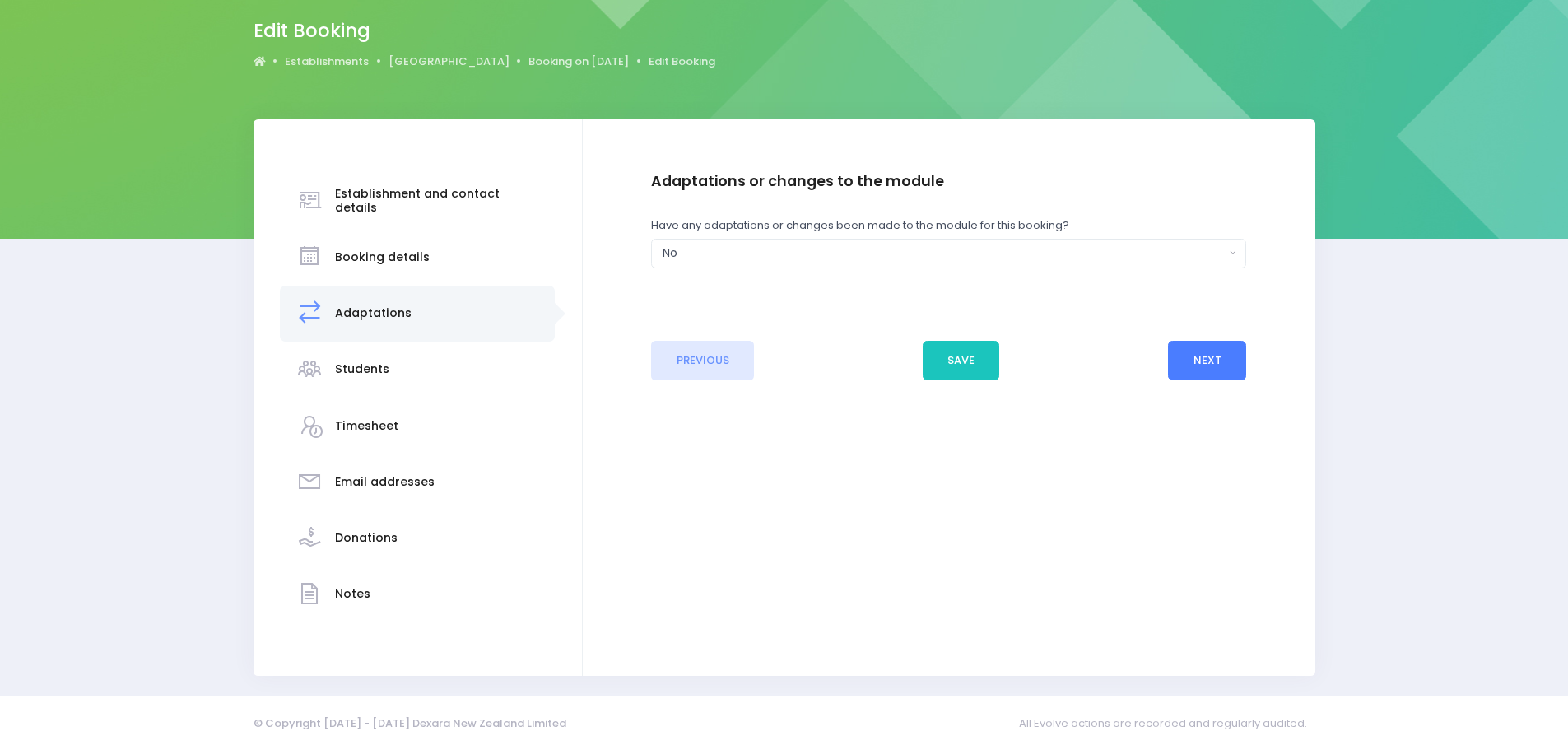
click at [1217, 352] on button "Next" at bounding box center [1207, 360] width 78 height 40
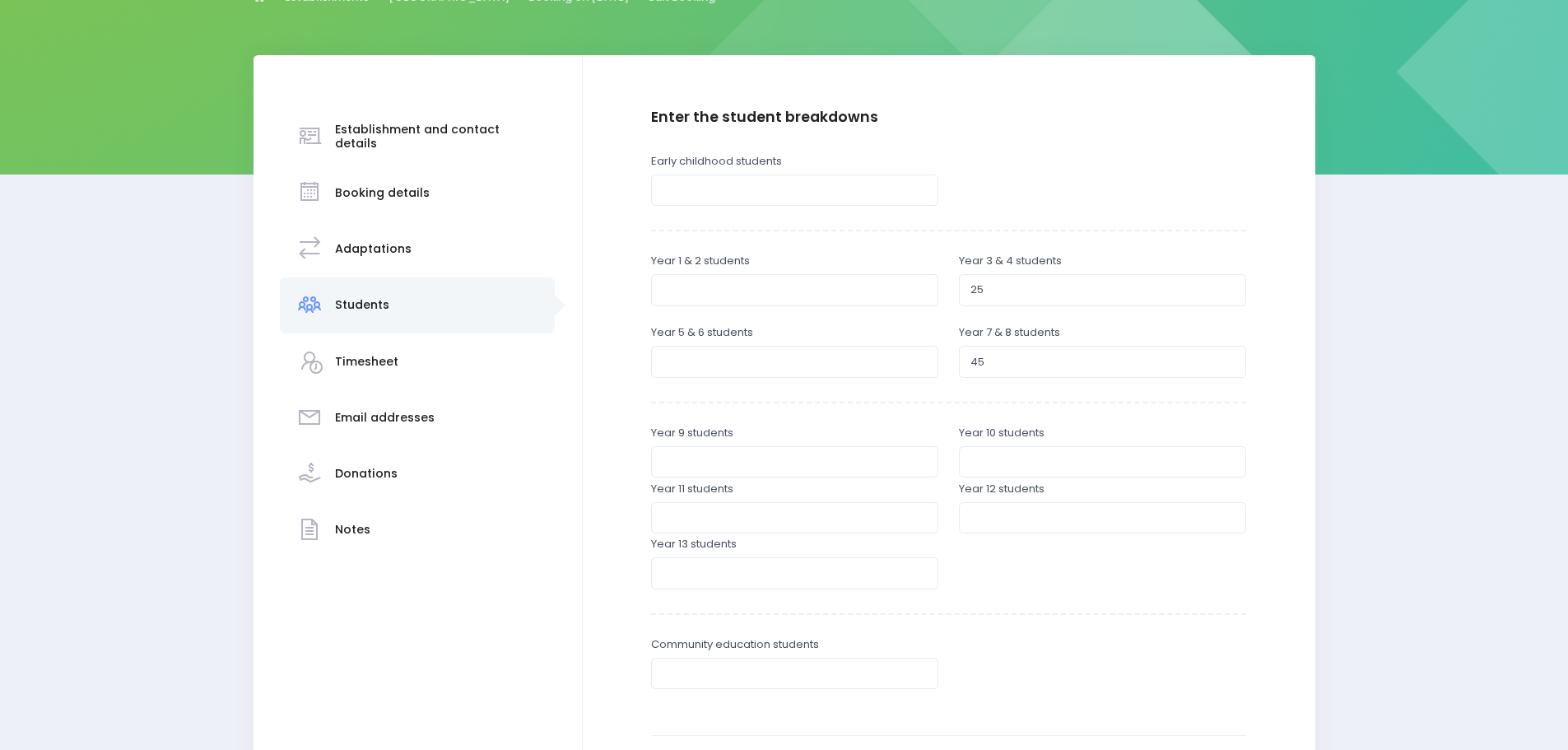
scroll to position [247, 0]
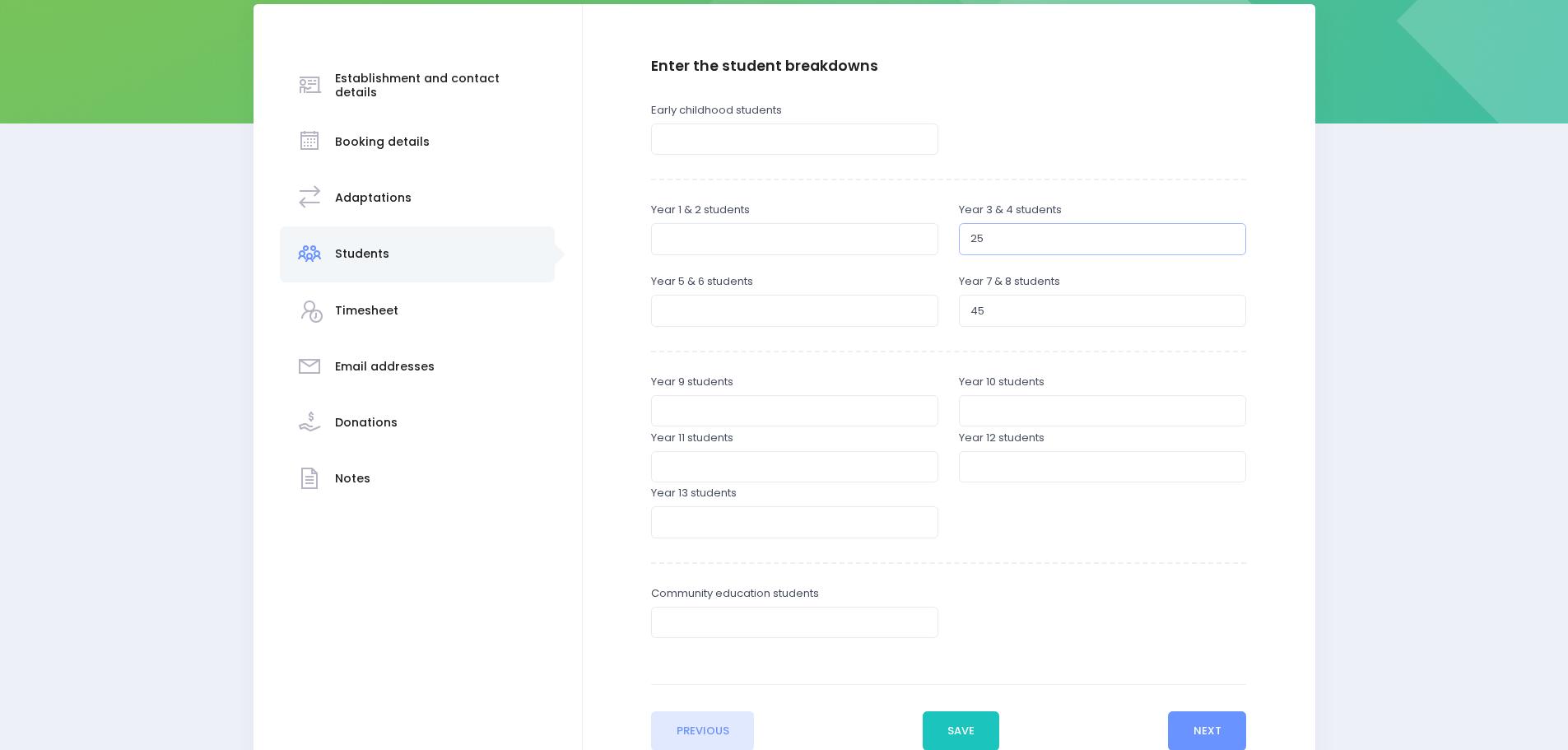
drag, startPoint x: 987, startPoint y: 241, endPoint x: 976, endPoint y: 242, distance: 11.0
click at [976, 242] on input "25" at bounding box center [1102, 238] width 287 height 31
type input "26"
drag, startPoint x: 998, startPoint y: 308, endPoint x: 946, endPoint y: 322, distance: 53.9
click at [949, 321] on div "Year 7 & 8 students 45" at bounding box center [1102, 302] width 308 height 56
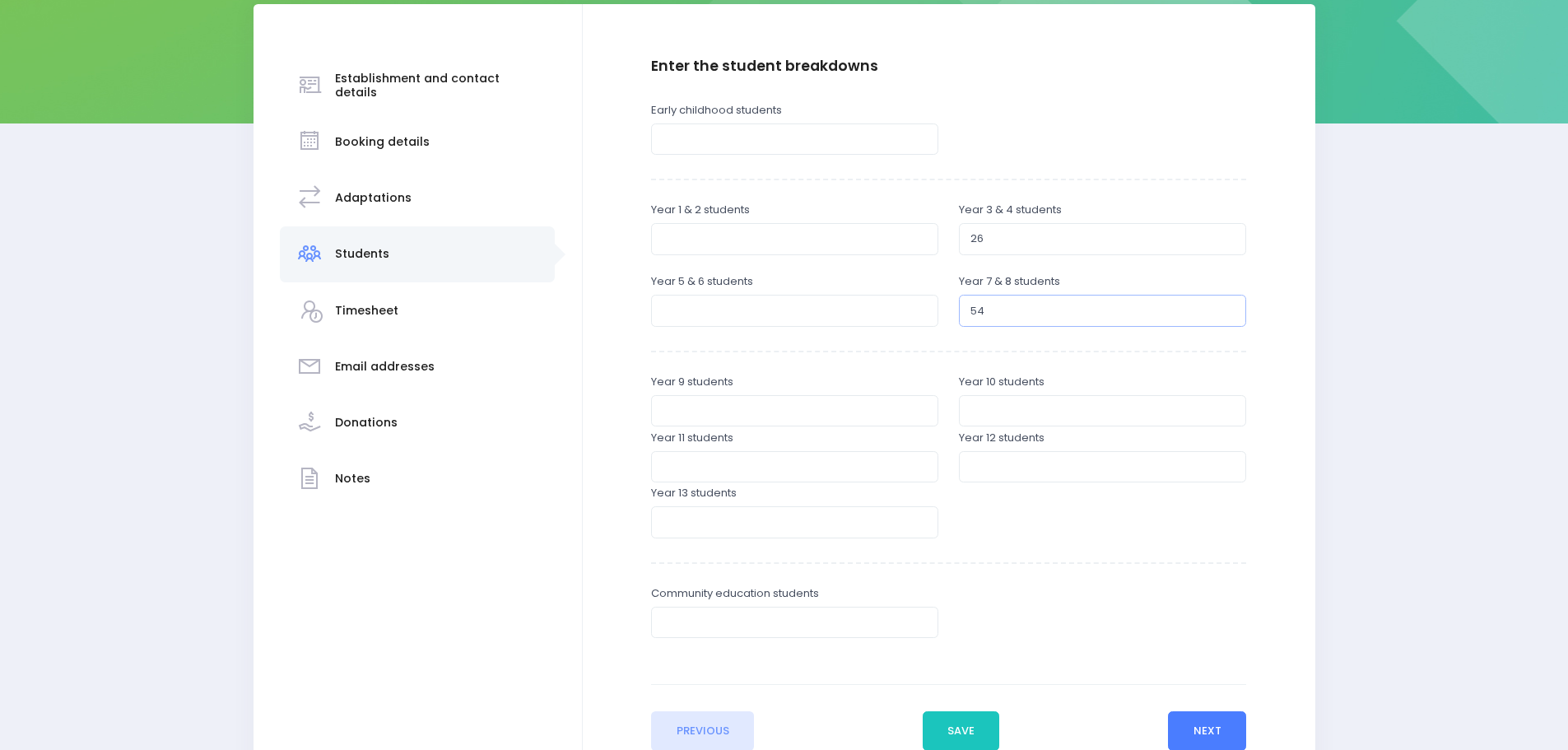
type input "54"
click at [1206, 726] on button "Next" at bounding box center [1207, 731] width 78 height 40
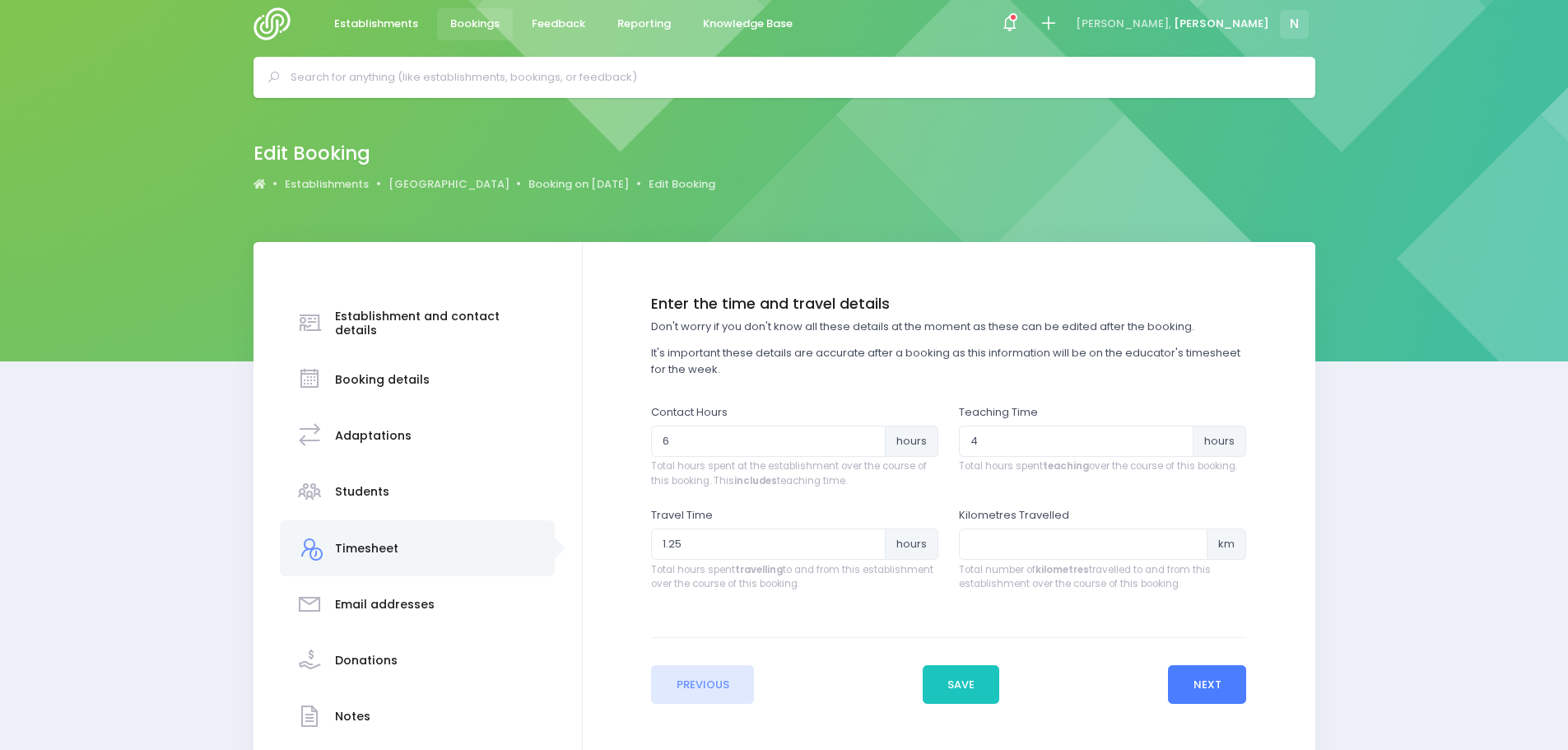
scroll to position [0, 0]
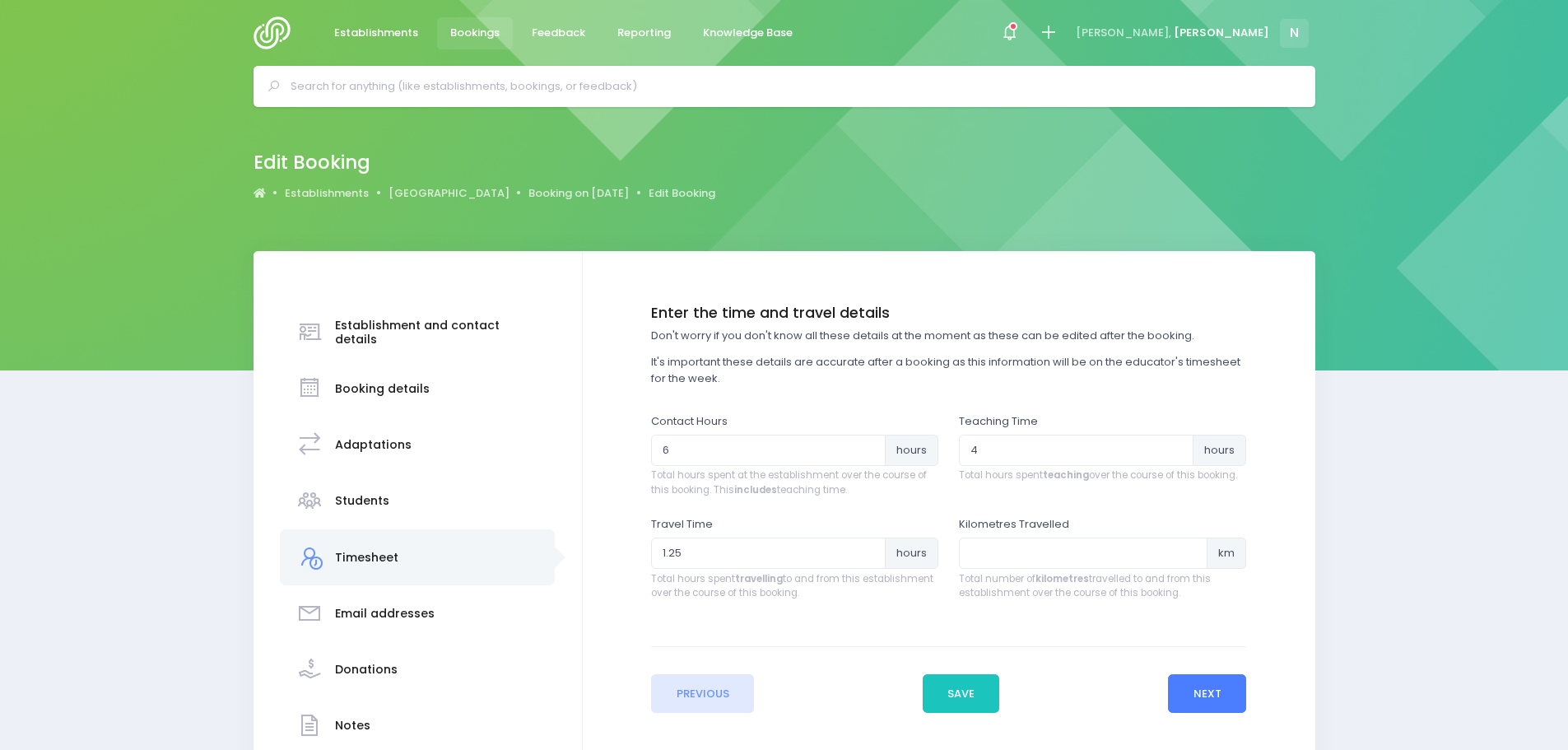
click at [1200, 692] on button "Next" at bounding box center [1207, 694] width 78 height 40
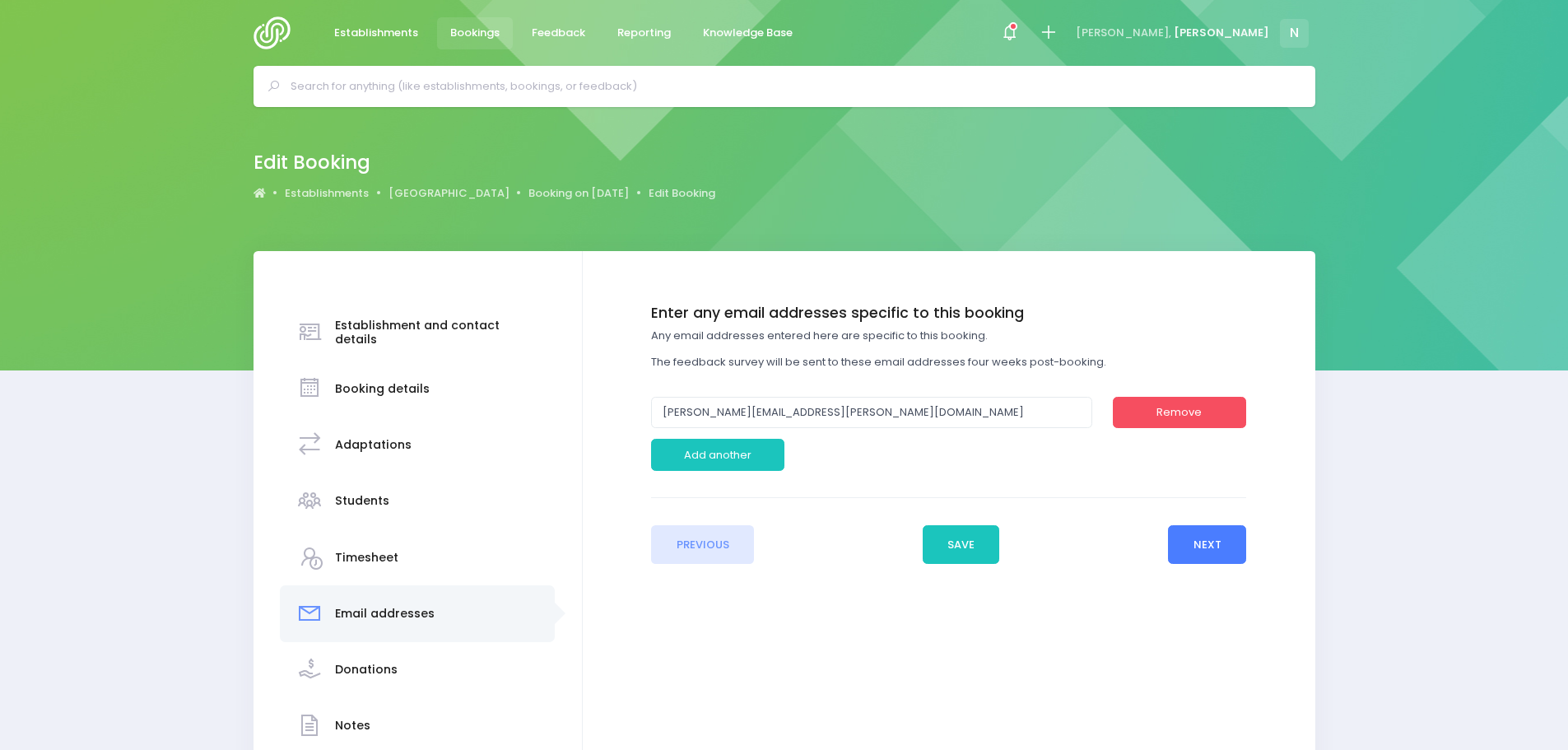
click at [1203, 541] on button "Next" at bounding box center [1207, 545] width 78 height 40
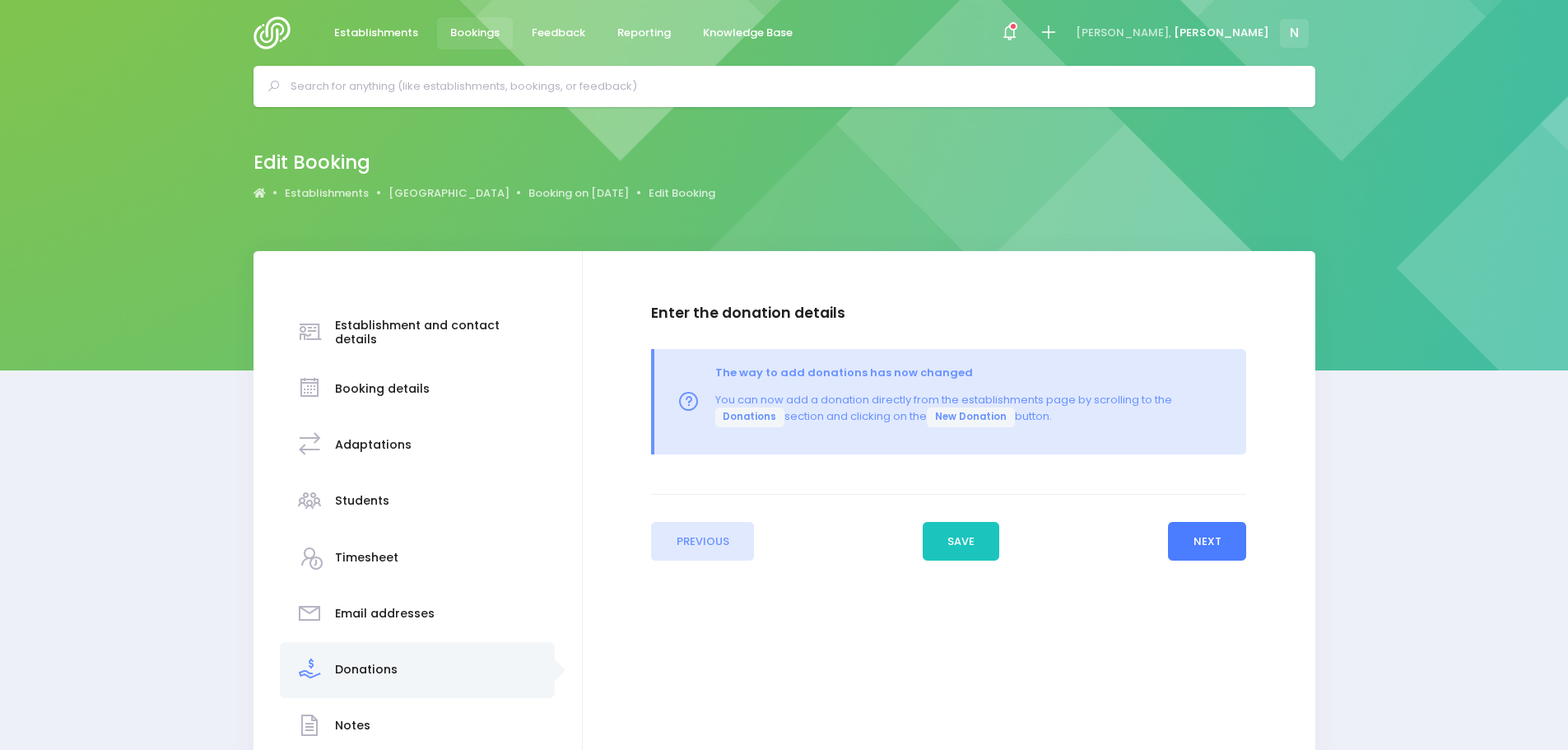
click at [1200, 535] on button "Next" at bounding box center [1207, 542] width 78 height 40
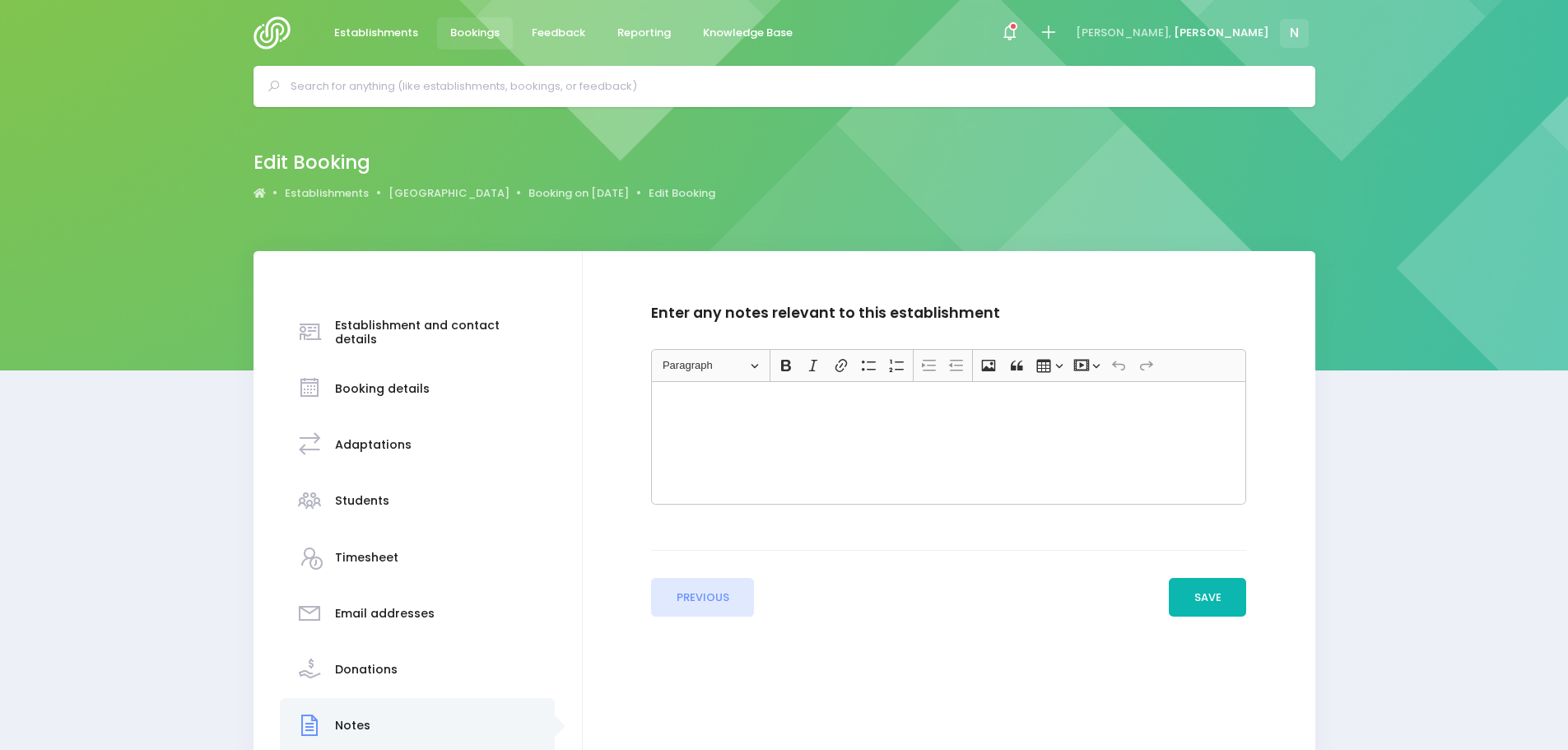
click at [1196, 597] on button "Save" at bounding box center [1207, 597] width 77 height 40
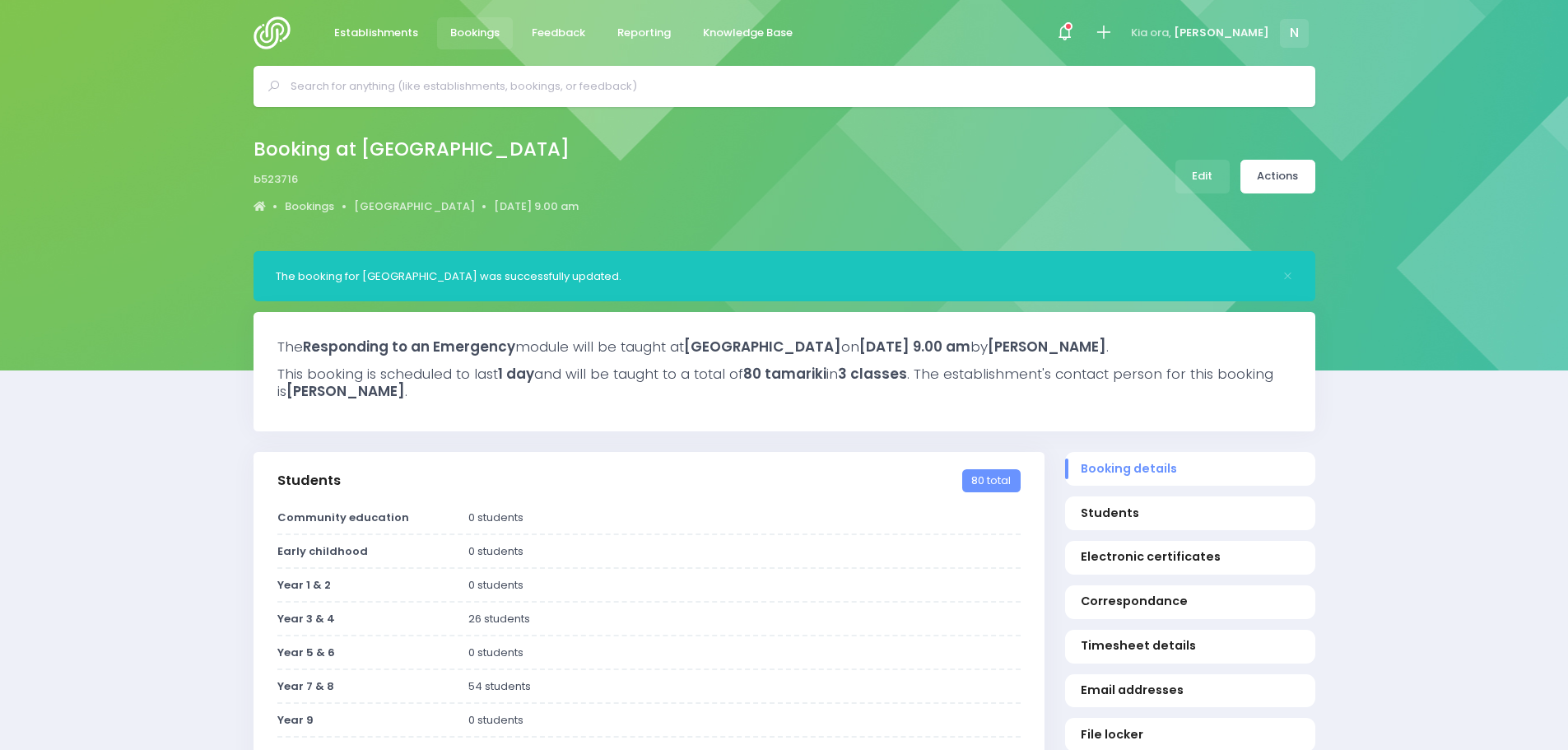
select select "5"
